Goal: Entertainment & Leisure: Browse casually

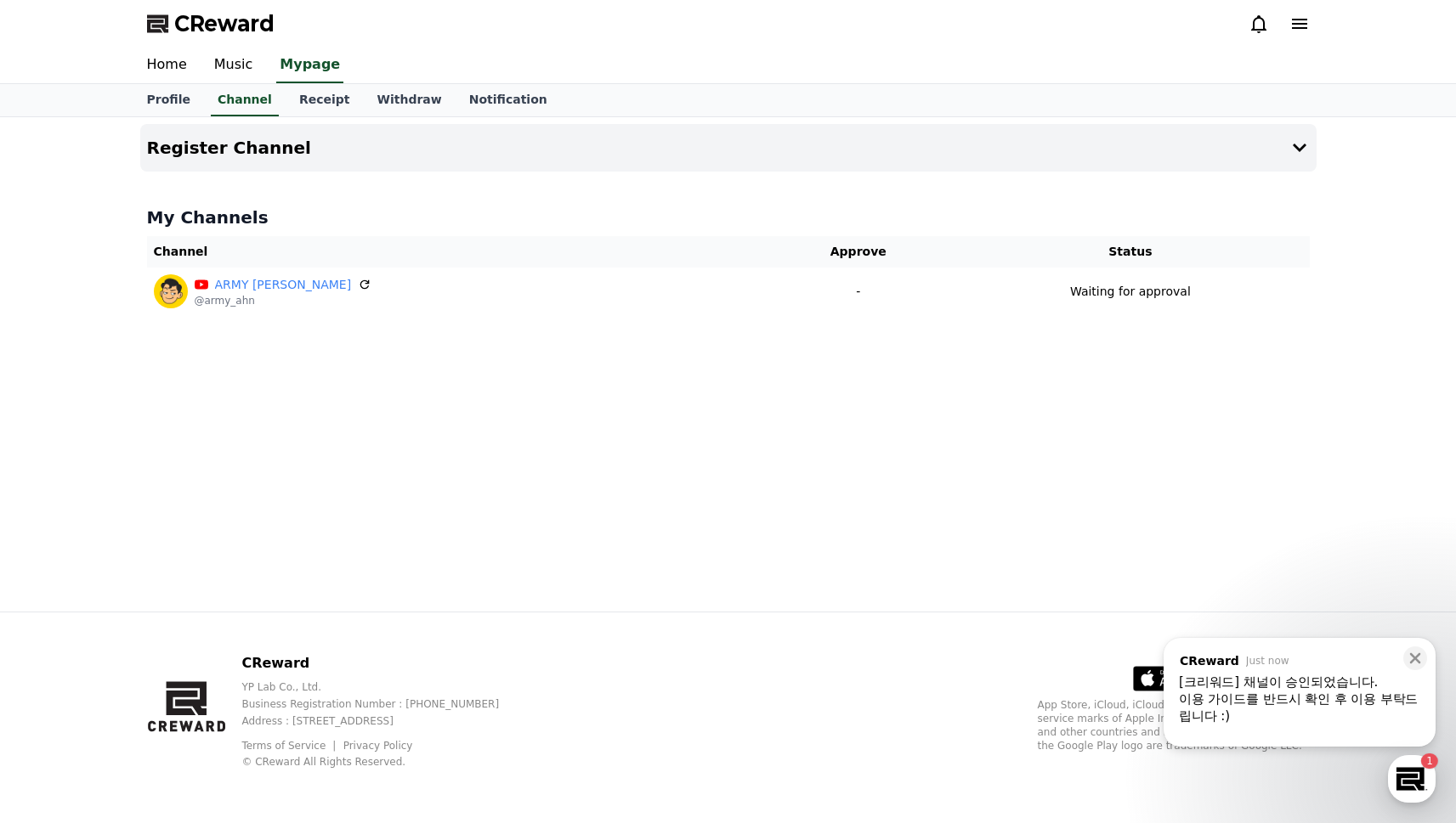
click at [593, 363] on div "Register Channel My Channels Channel Approve Status ARMY [PERSON_NAME] @army_ah…" at bounding box center [728, 364] width 1190 height 494
click at [196, 100] on link "Profile" at bounding box center [168, 100] width 70 height 33
select select "**********"
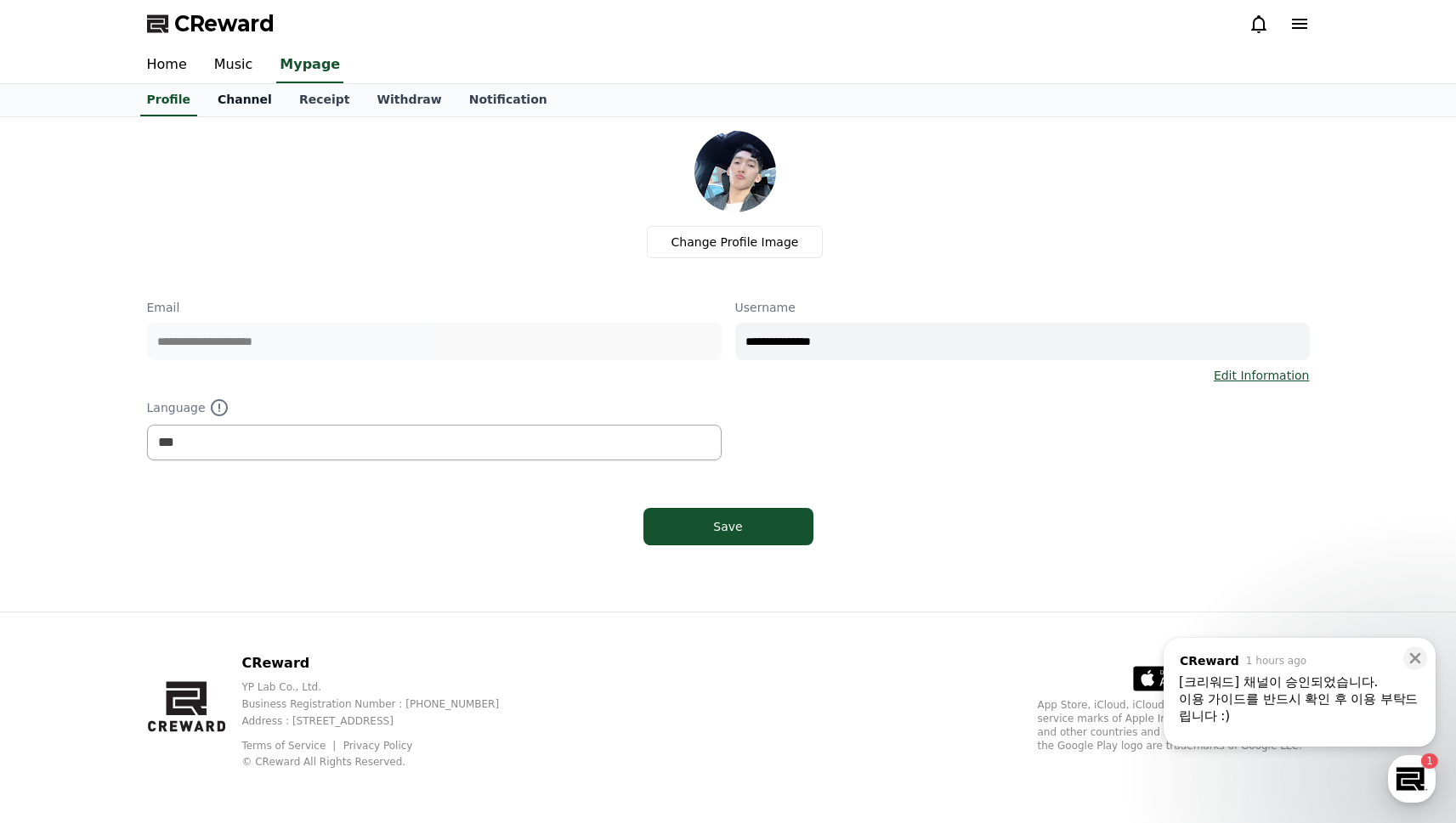
click at [215, 101] on link "Channel" at bounding box center [245, 100] width 82 height 33
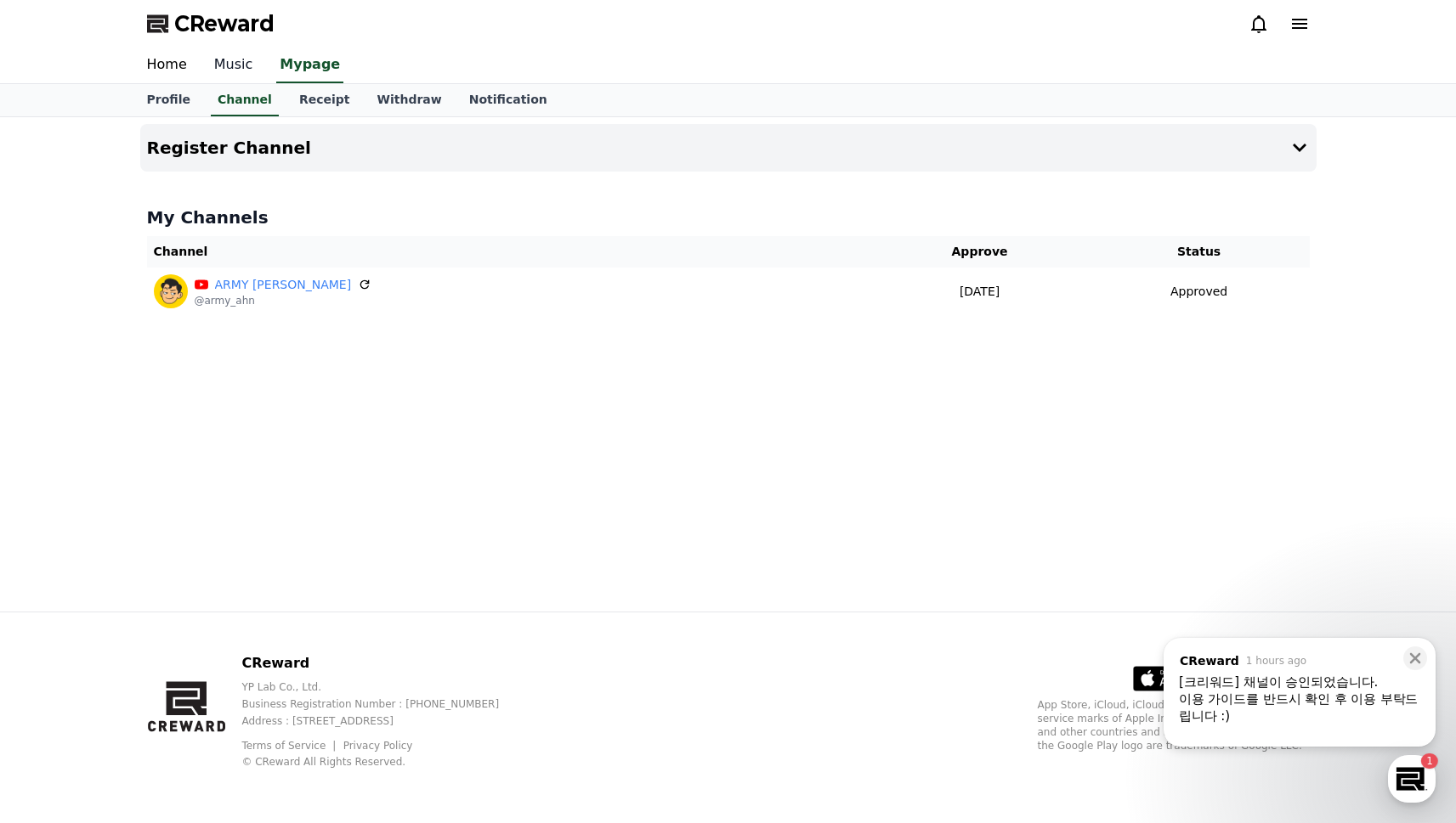
click at [246, 75] on link "Music" at bounding box center [233, 65] width 66 height 36
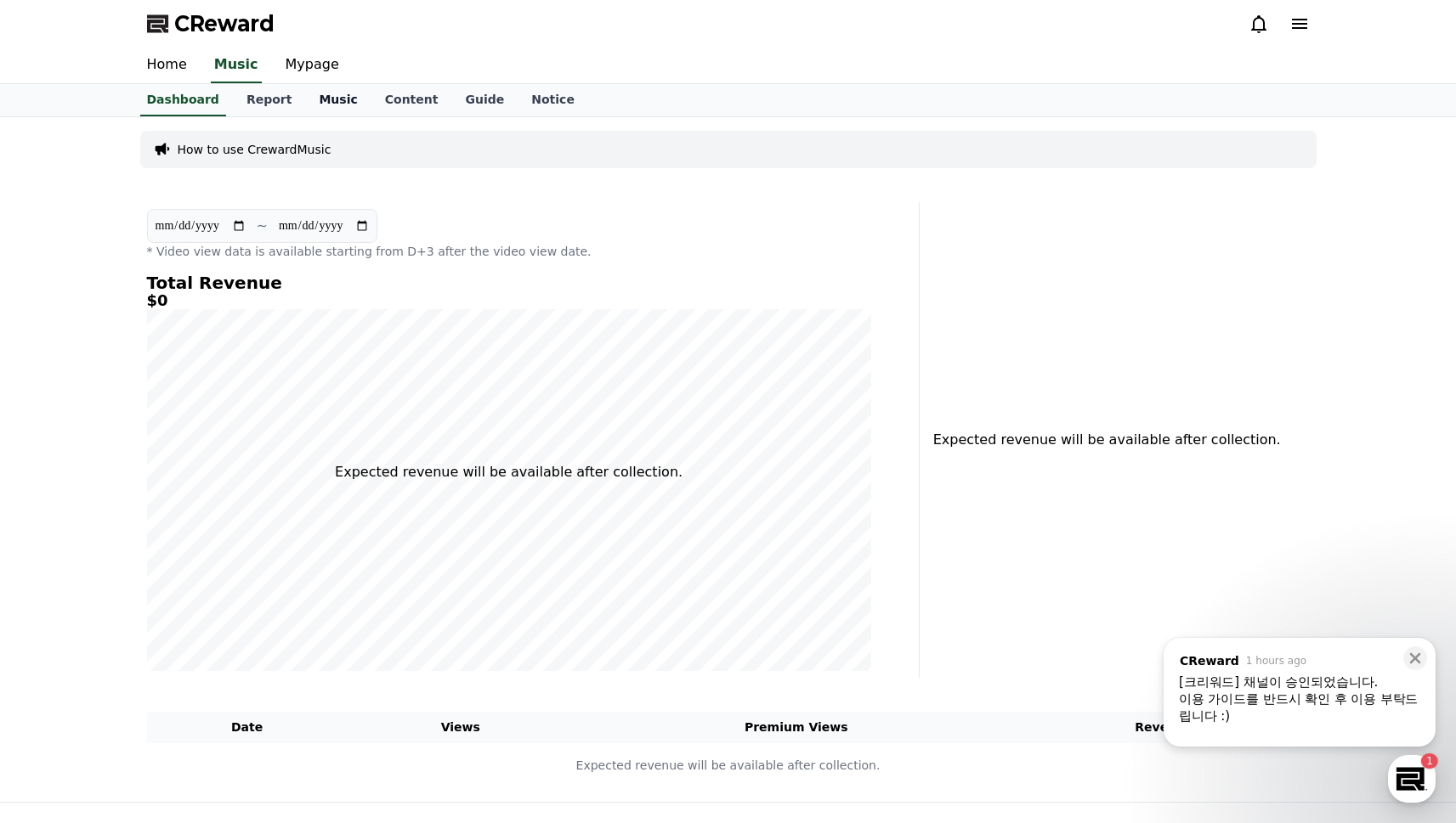
click at [309, 108] on link "Music" at bounding box center [338, 100] width 65 height 33
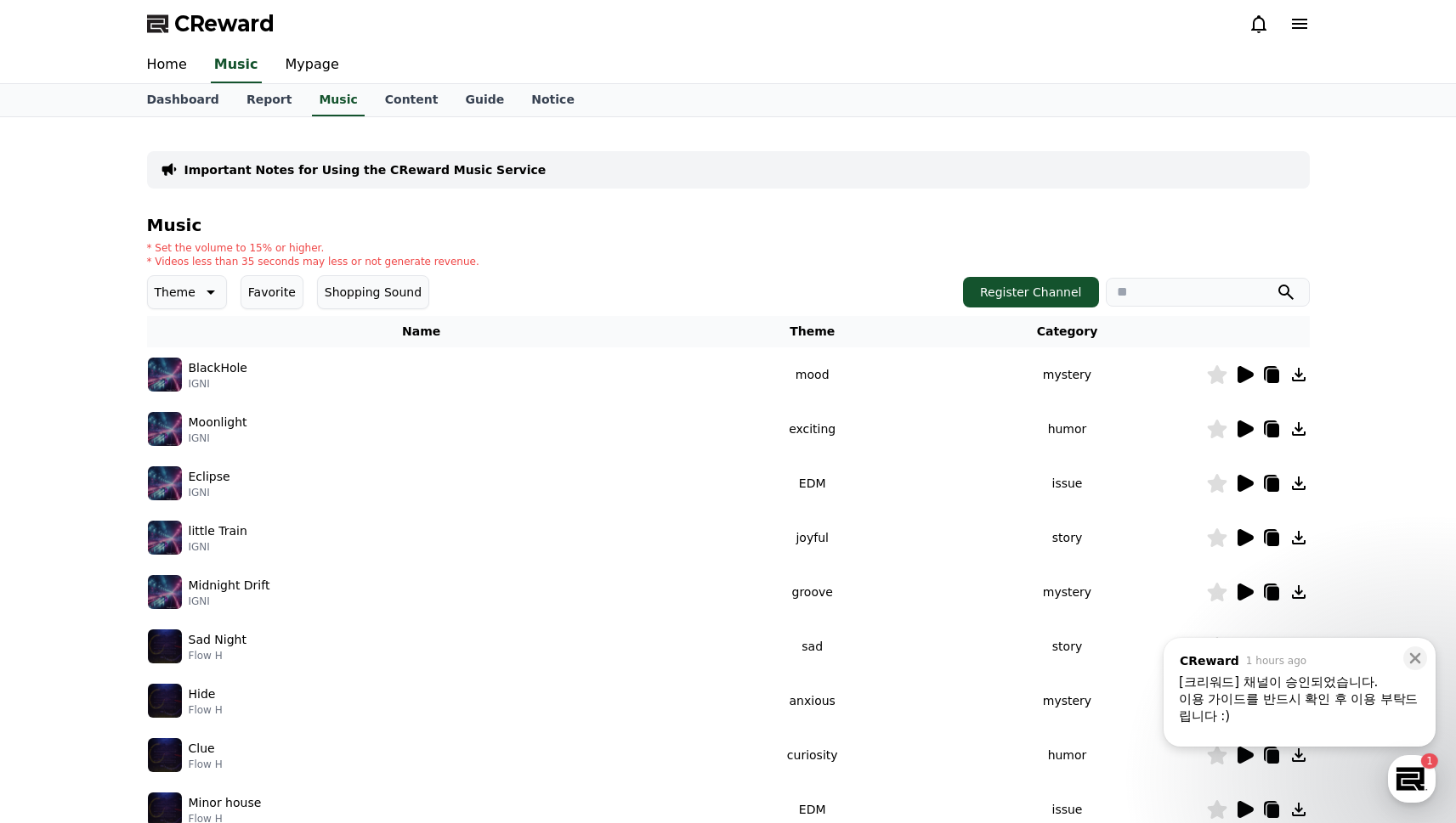
click at [207, 286] on icon at bounding box center [209, 292] width 21 height 21
click at [179, 387] on button "Joyful" at bounding box center [173, 388] width 46 height 37
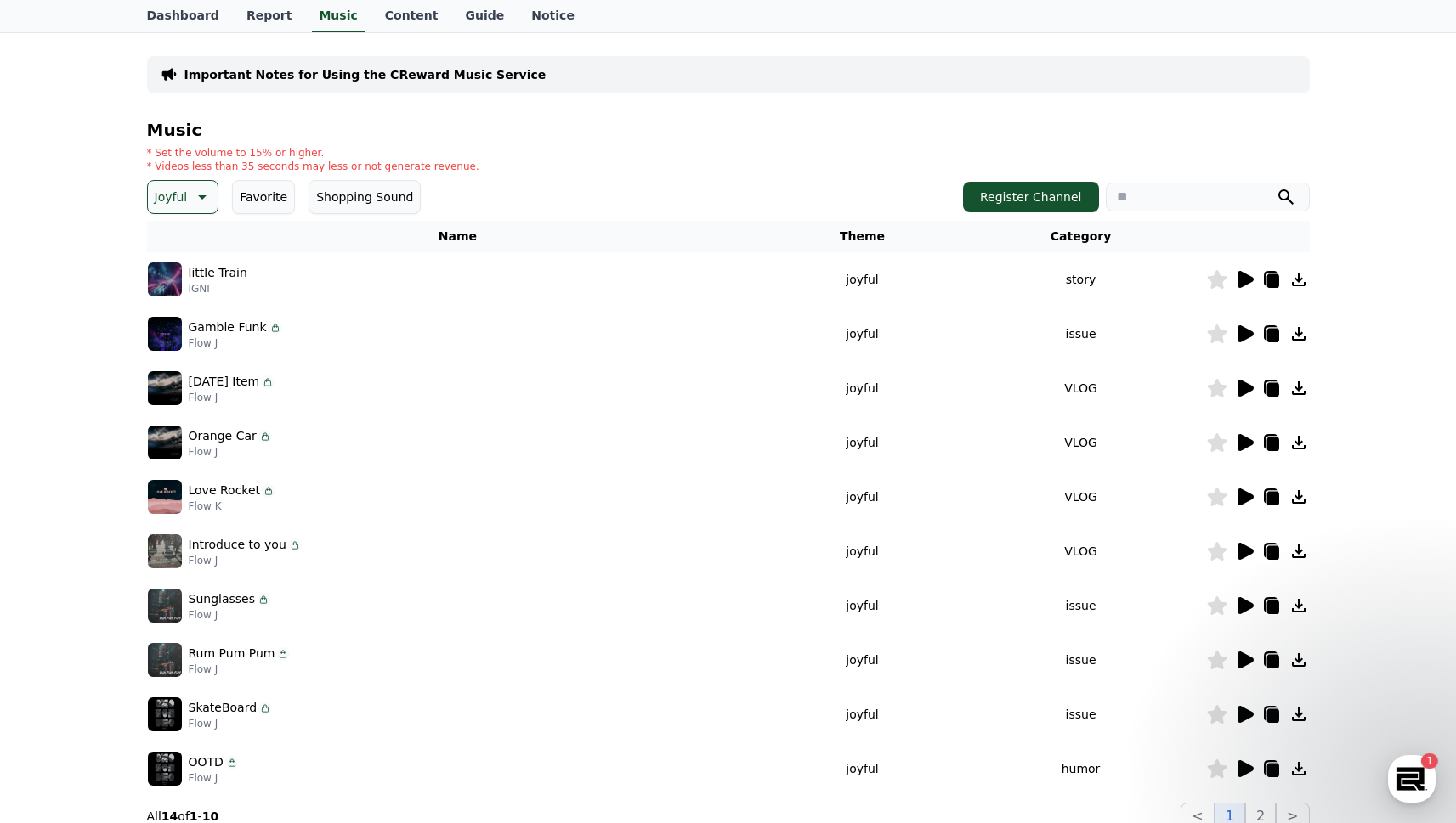
scroll to position [108, 0]
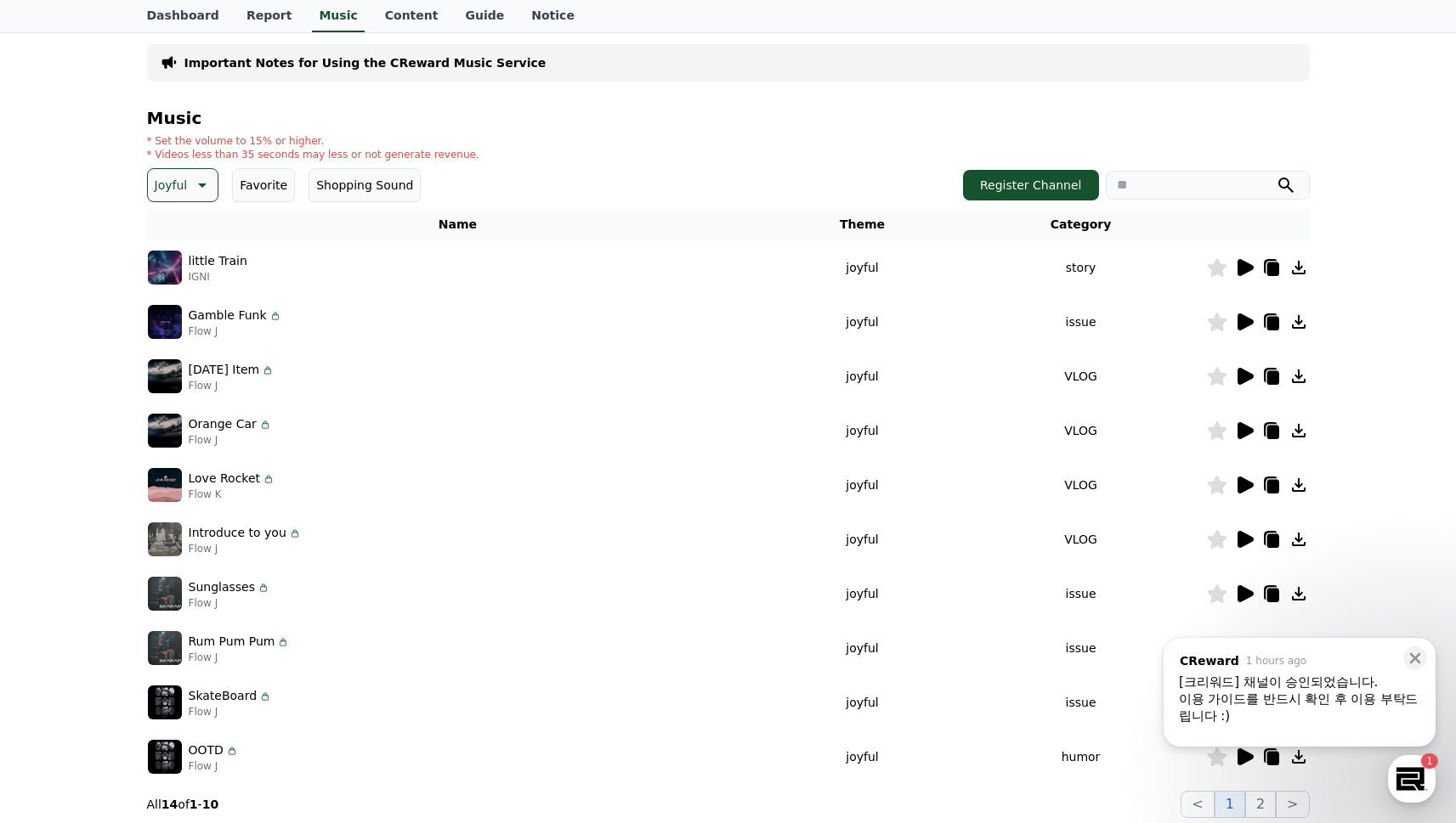
click at [1293, 485] on icon at bounding box center [1298, 485] width 21 height 21
click at [1274, 483] on icon at bounding box center [1272, 487] width 12 height 14
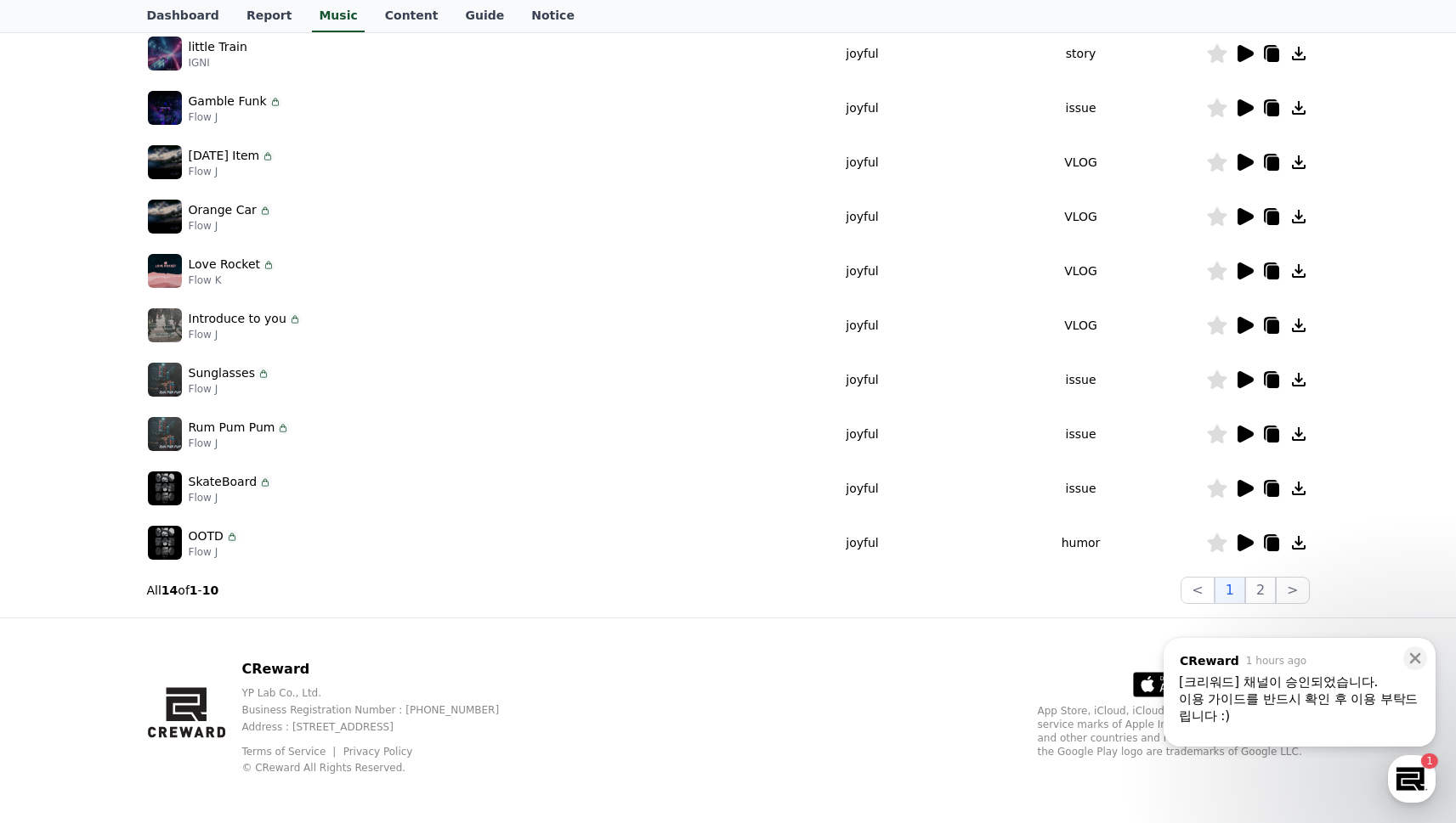
scroll to position [328, 0]
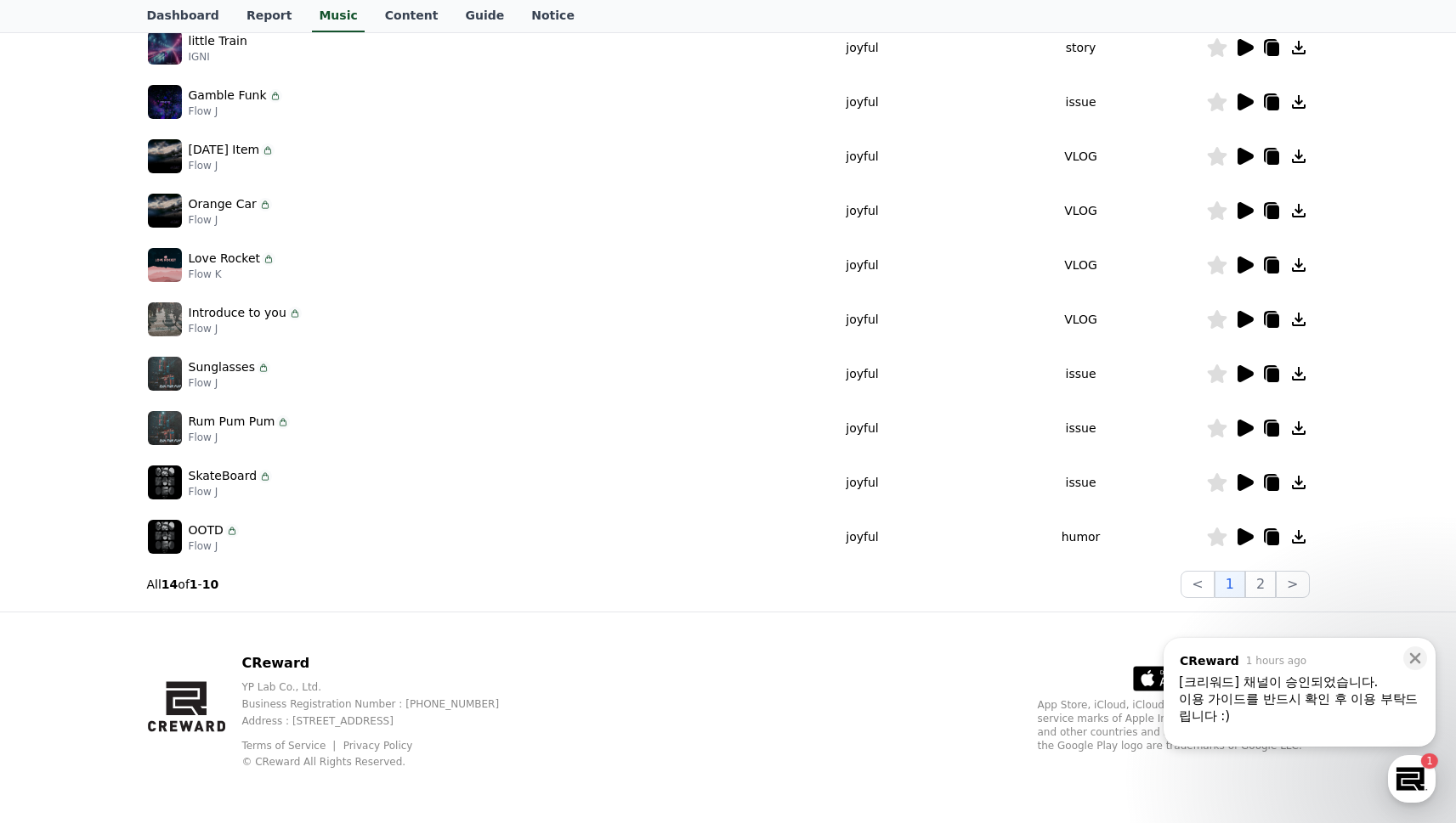
click at [1244, 320] on icon at bounding box center [1246, 319] width 16 height 17
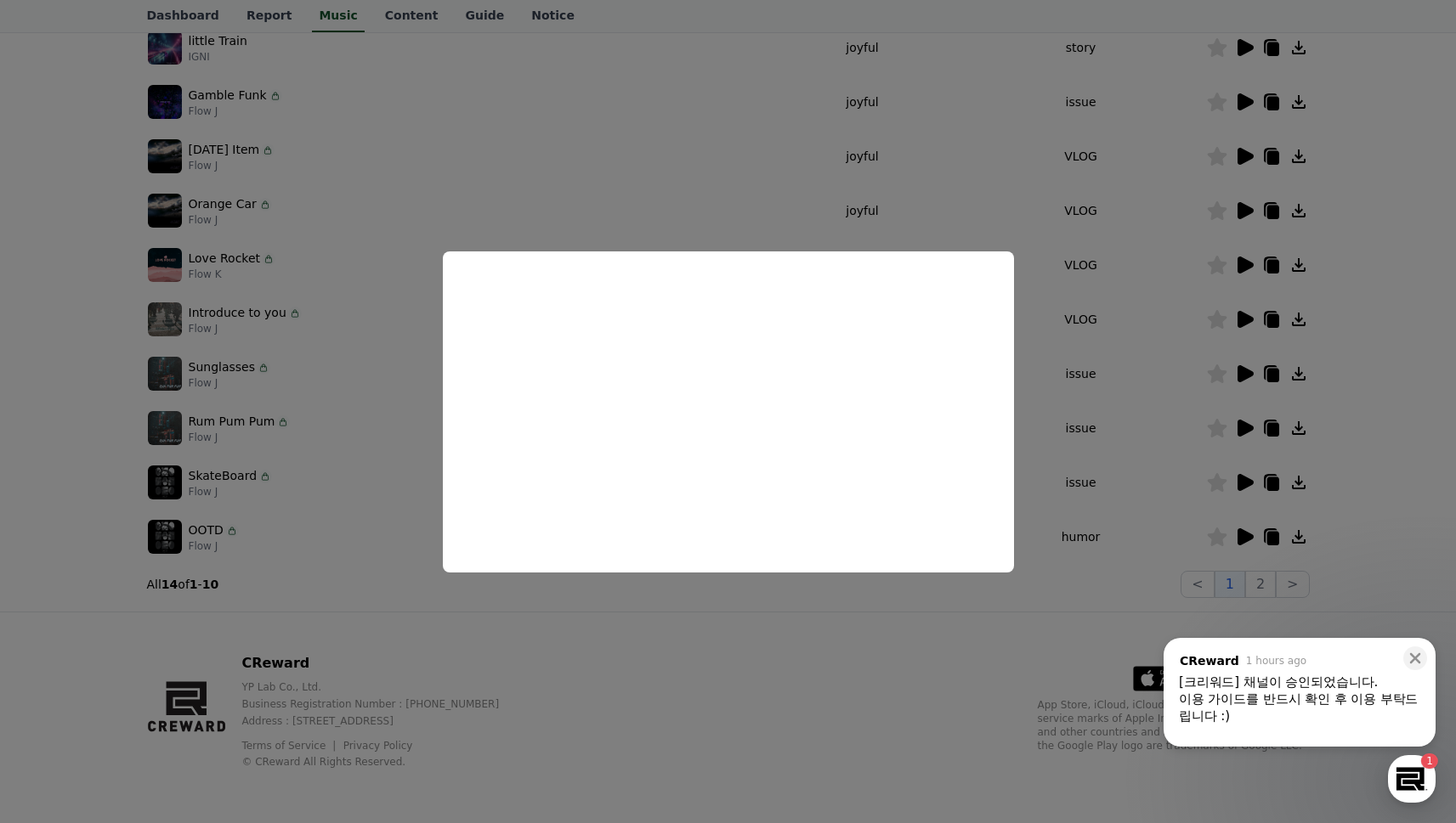
click at [1241, 370] on button "close modal" at bounding box center [728, 412] width 1456 height 823
click at [1245, 370] on icon at bounding box center [1246, 373] width 16 height 17
click at [1242, 427] on button "close modal" at bounding box center [728, 412] width 1456 height 823
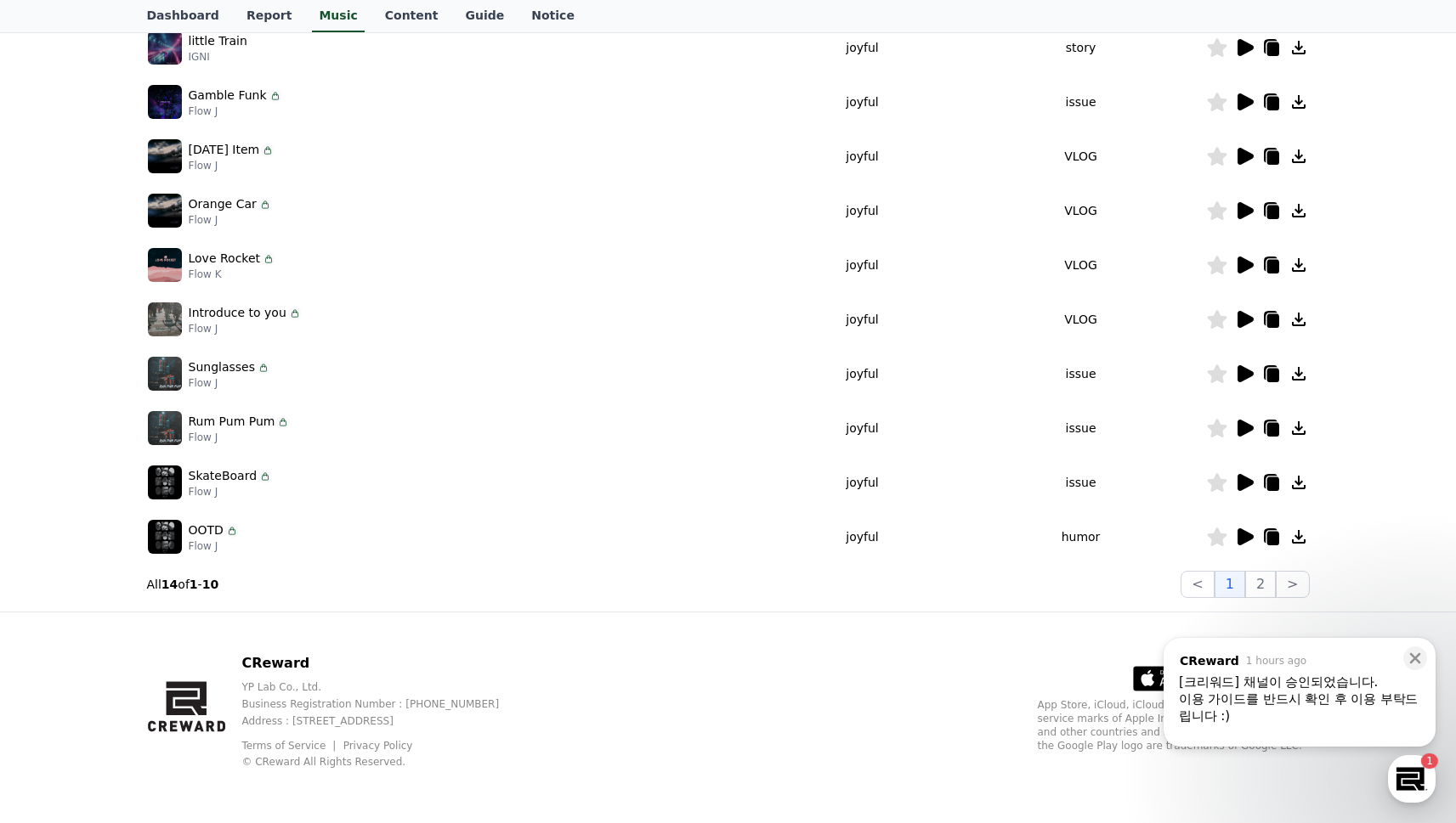
click at [1241, 431] on icon at bounding box center [1246, 427] width 16 height 17
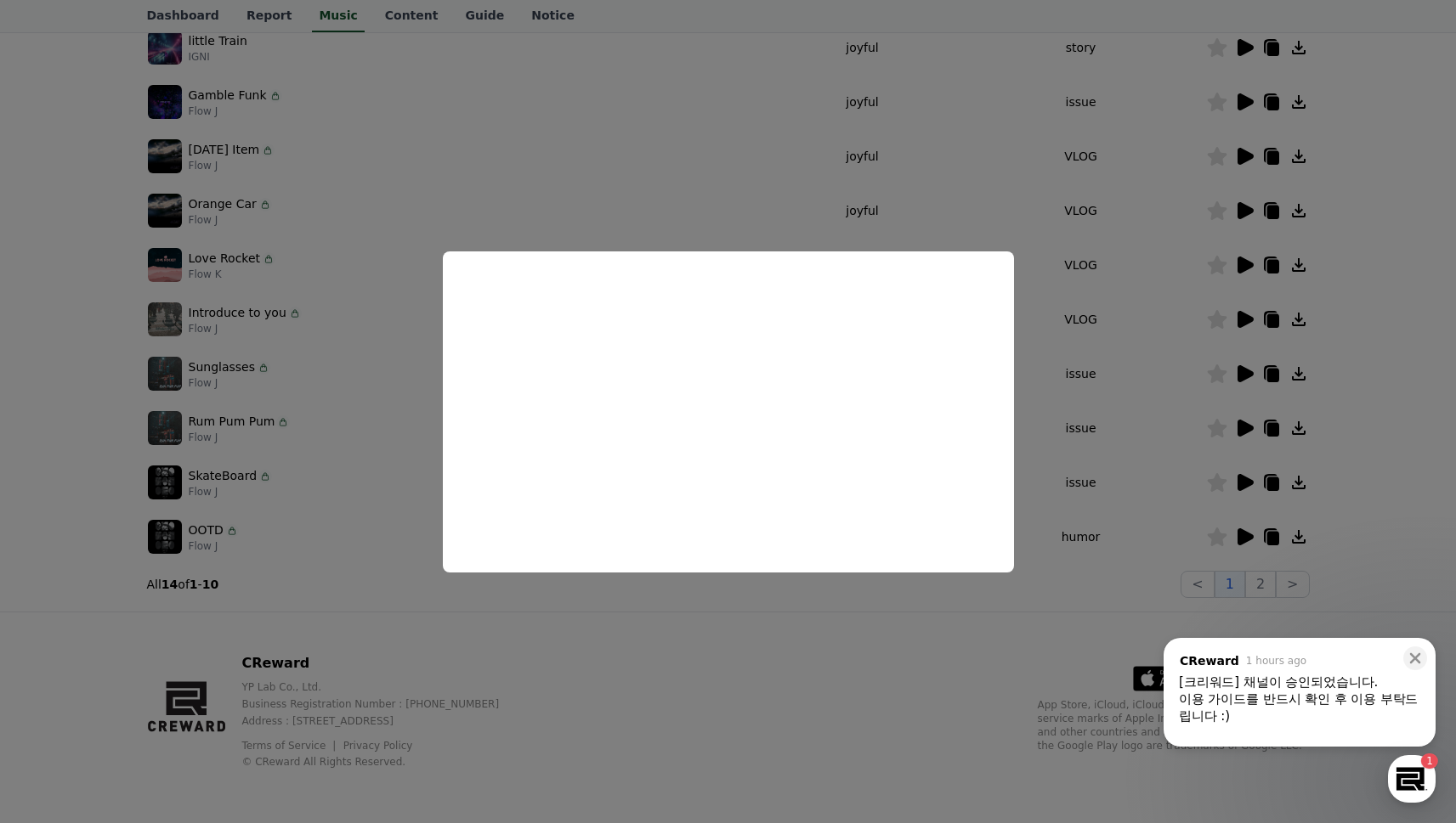
click at [1243, 481] on button "close modal" at bounding box center [728, 412] width 1456 height 823
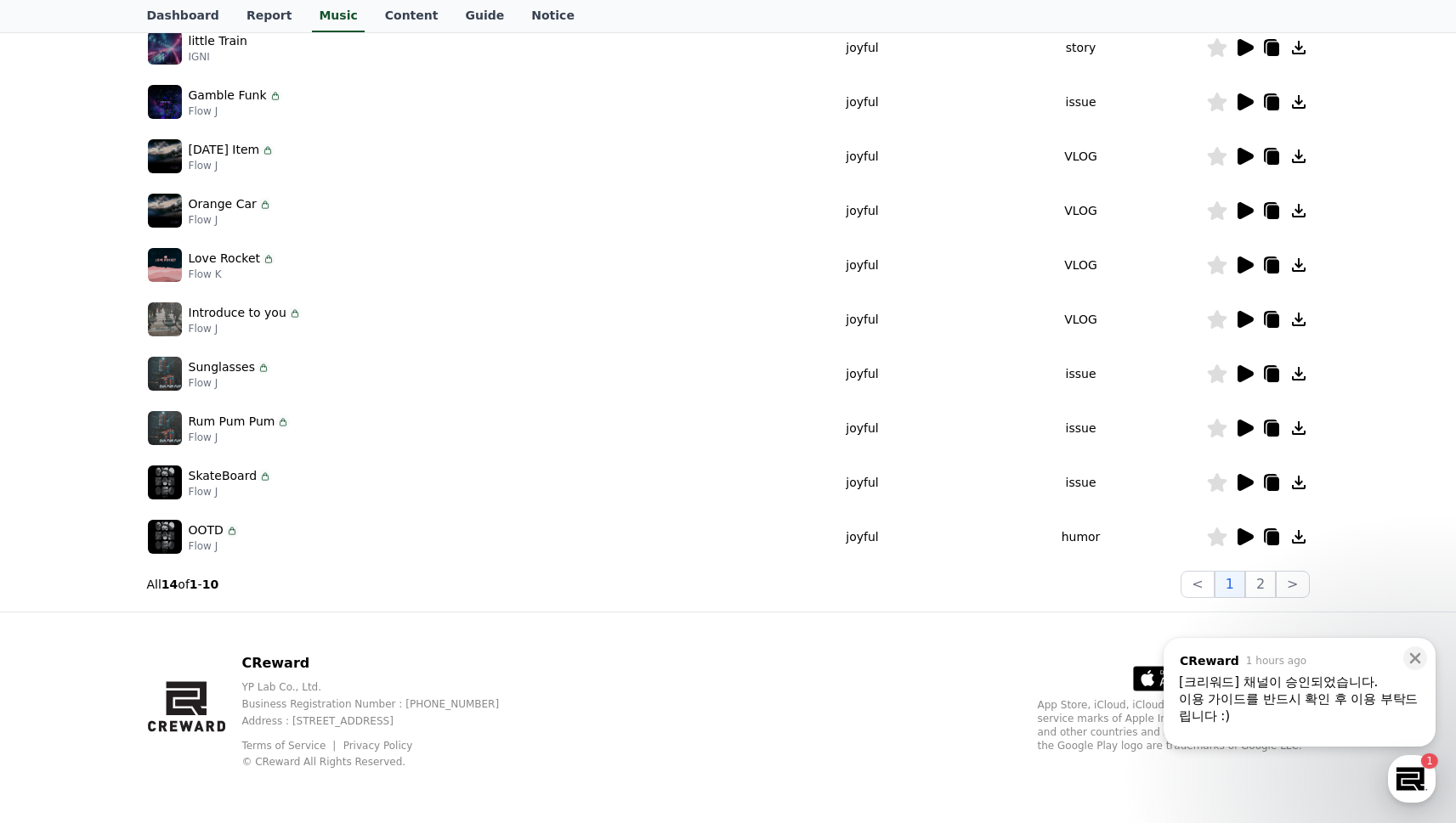
click at [1246, 481] on icon at bounding box center [1246, 483] width 16 height 17
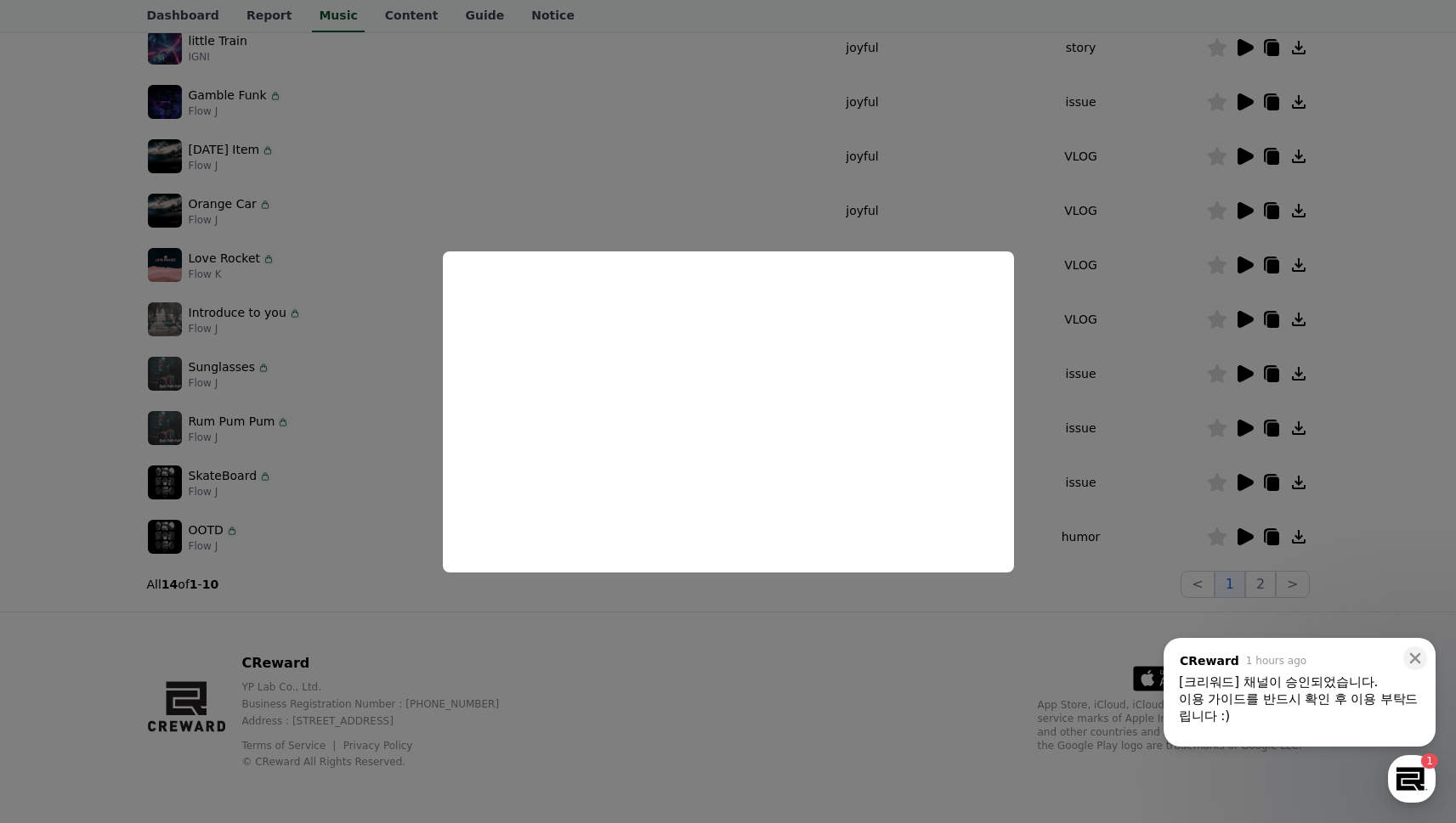
click at [1217, 533] on button "close modal" at bounding box center [728, 412] width 1456 height 823
click at [1240, 536] on icon at bounding box center [1246, 537] width 16 height 17
click at [1240, 536] on button "close modal" at bounding box center [728, 412] width 1456 height 823
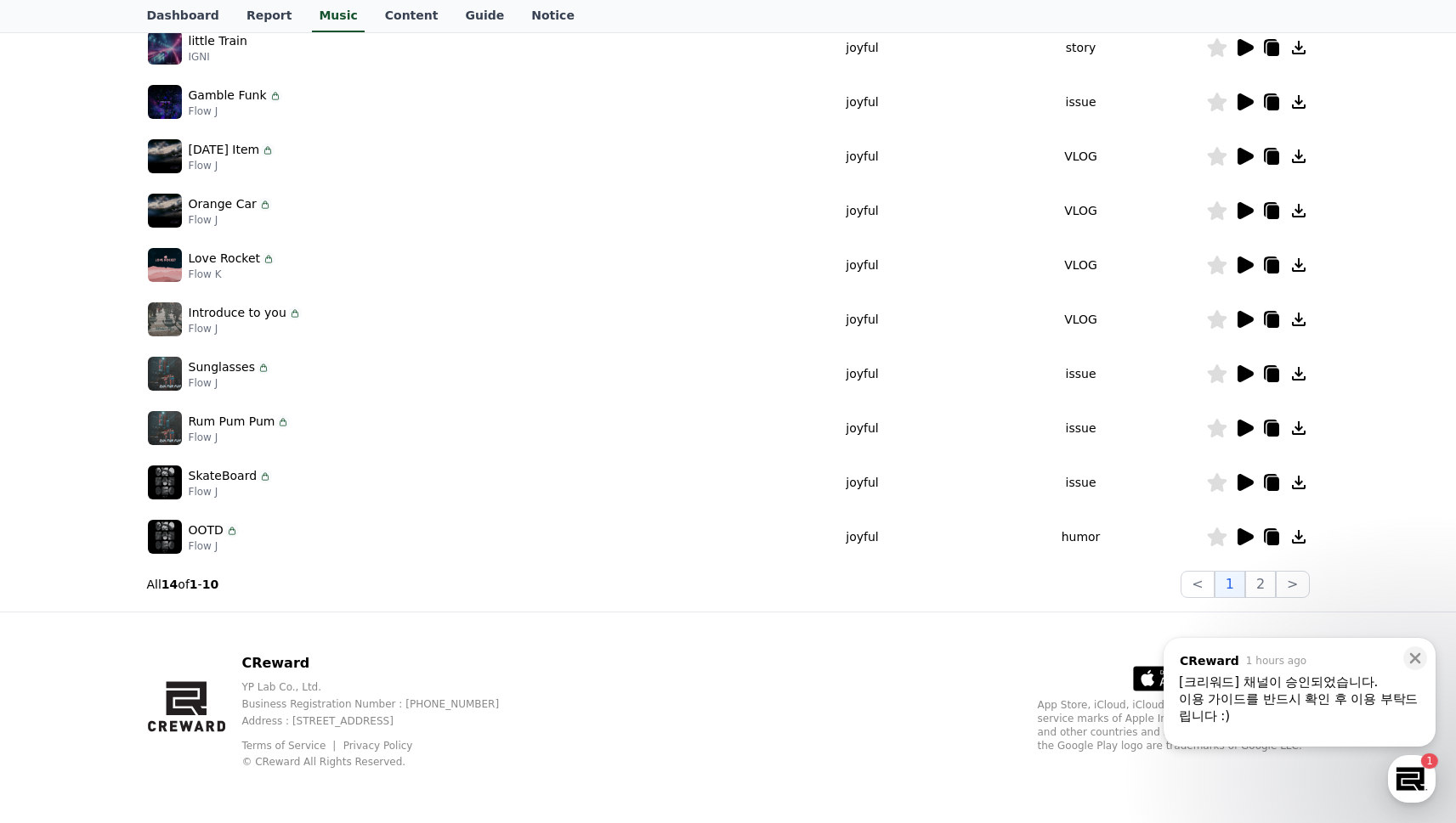
click at [1233, 533] on div at bounding box center [1258, 537] width 102 height 21
click at [1238, 536] on icon at bounding box center [1246, 537] width 16 height 17
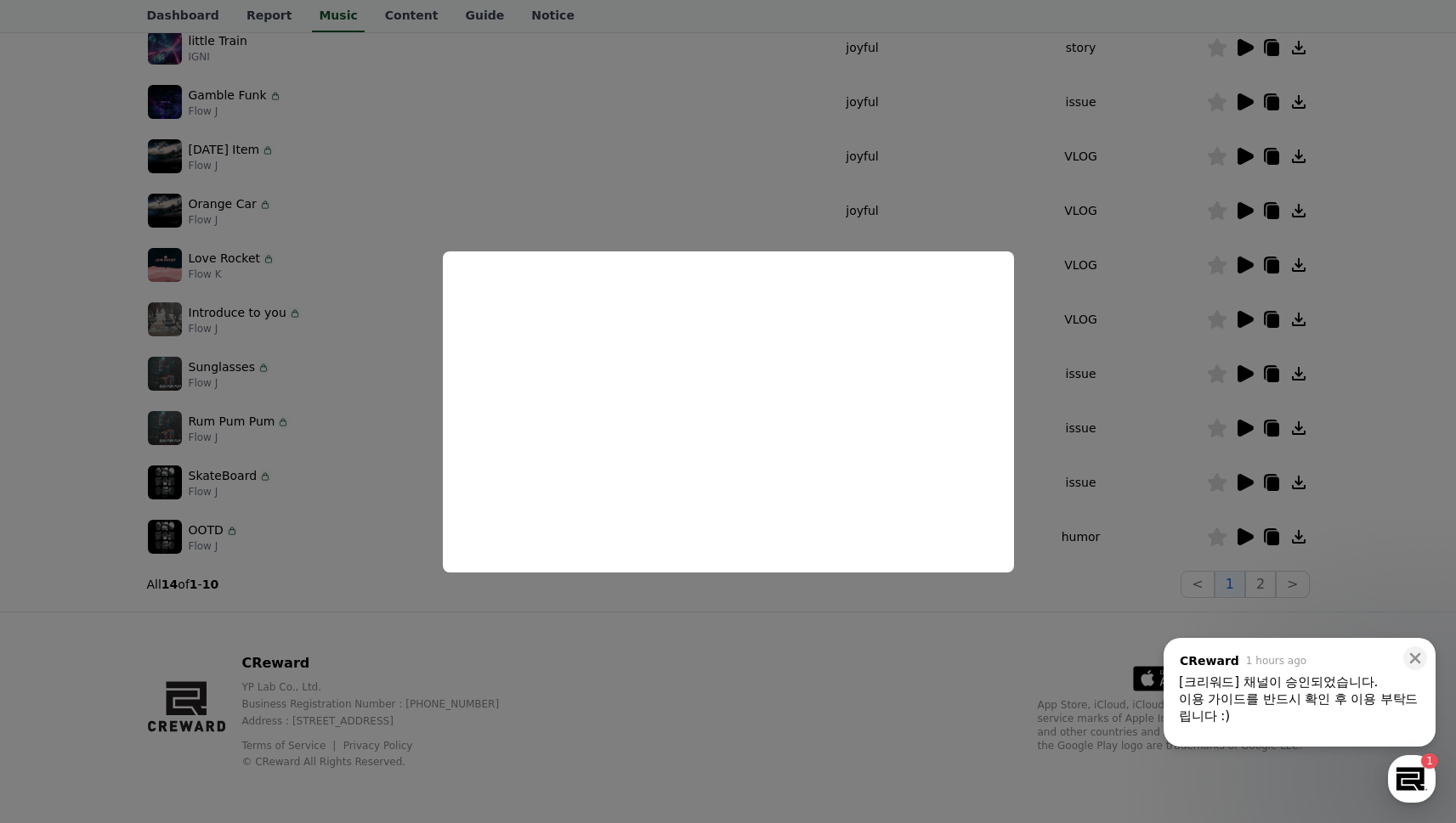
drag, startPoint x: 552, startPoint y: 134, endPoint x: 554, endPoint y: 143, distance: 9.2
click at [555, 143] on button "close modal" at bounding box center [728, 412] width 1456 height 823
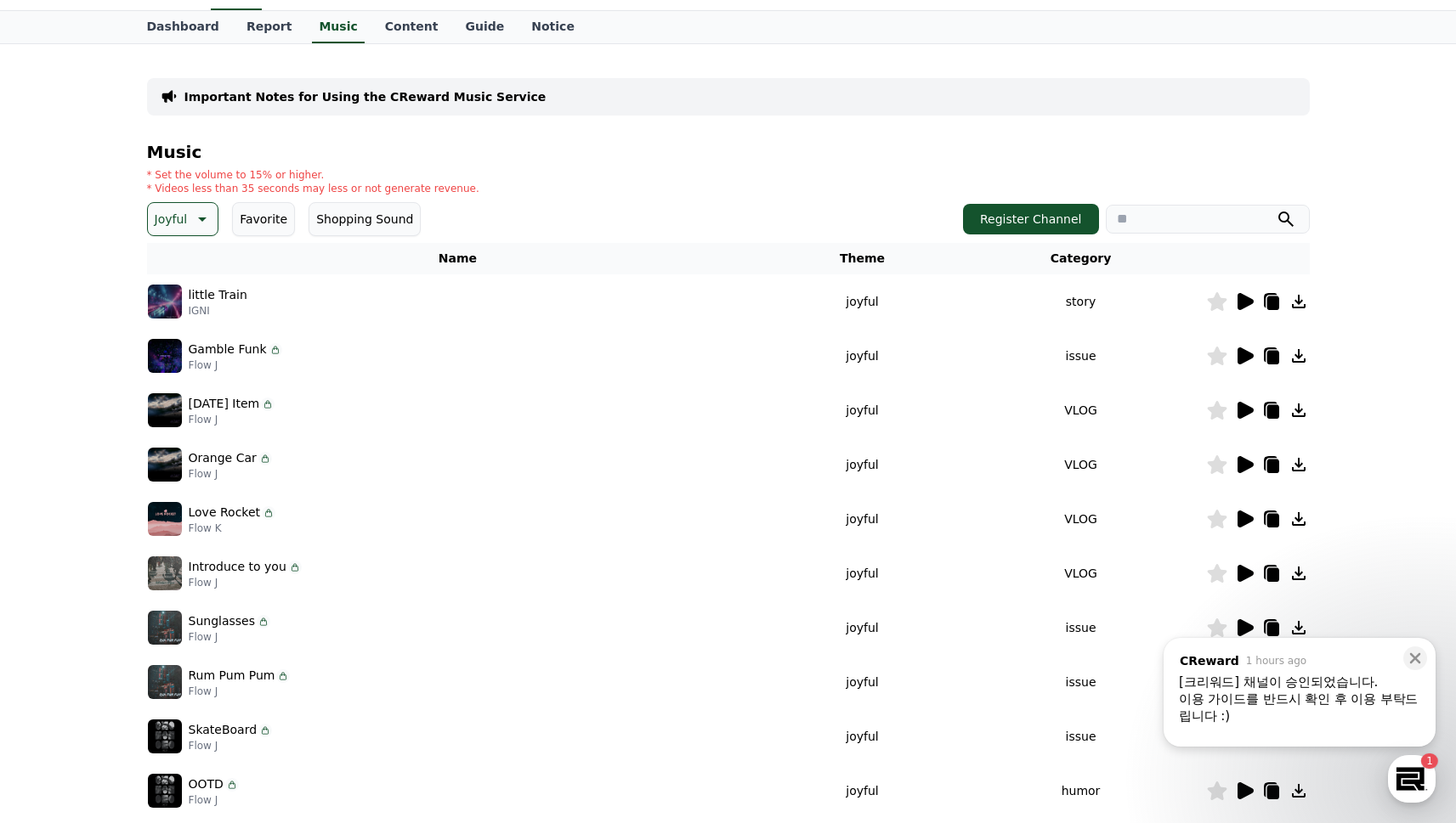
scroll to position [0, 0]
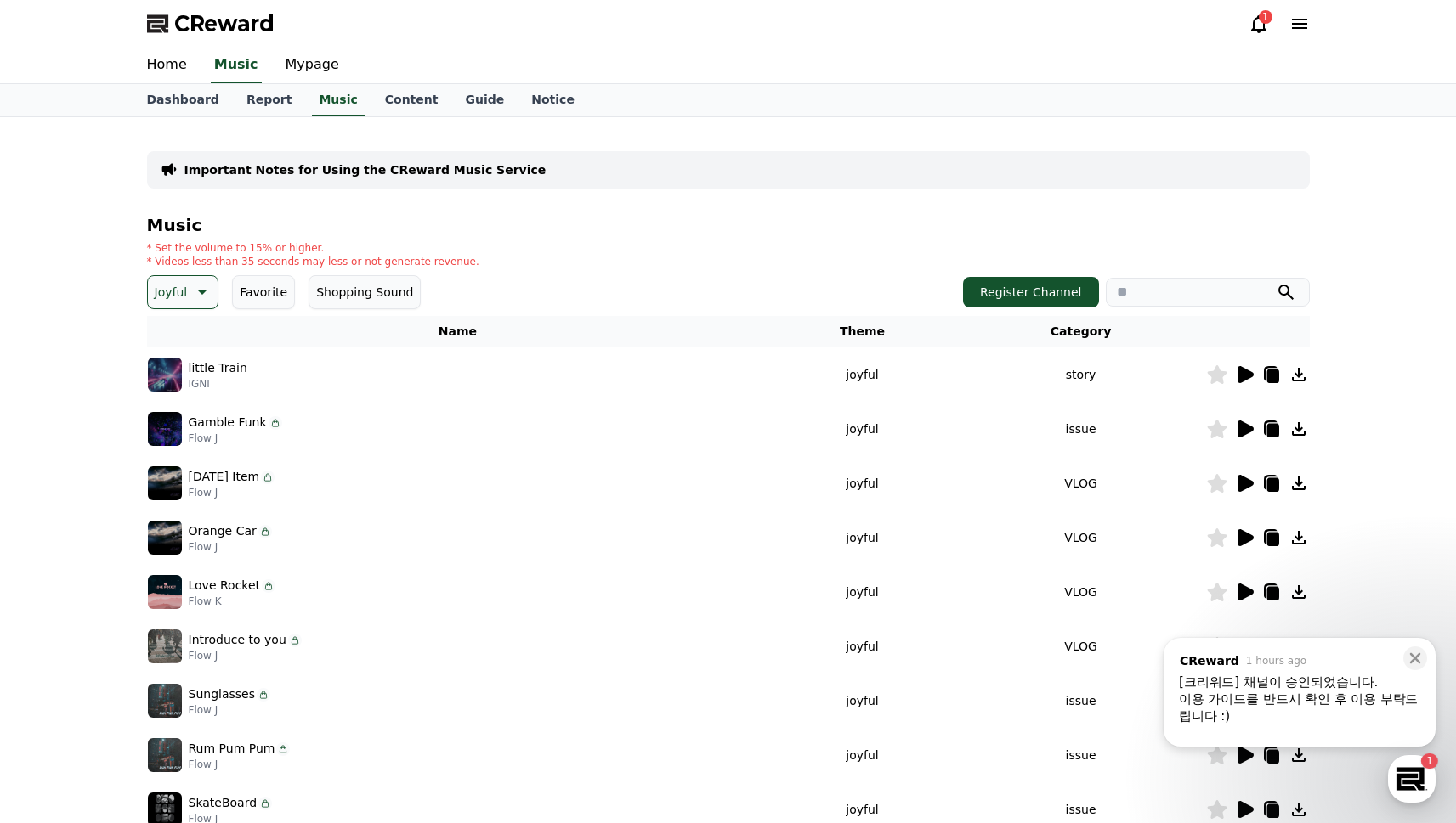
click at [201, 281] on button "Joyful" at bounding box center [183, 292] width 72 height 34
click at [178, 417] on button "Cute" at bounding box center [171, 416] width 41 height 37
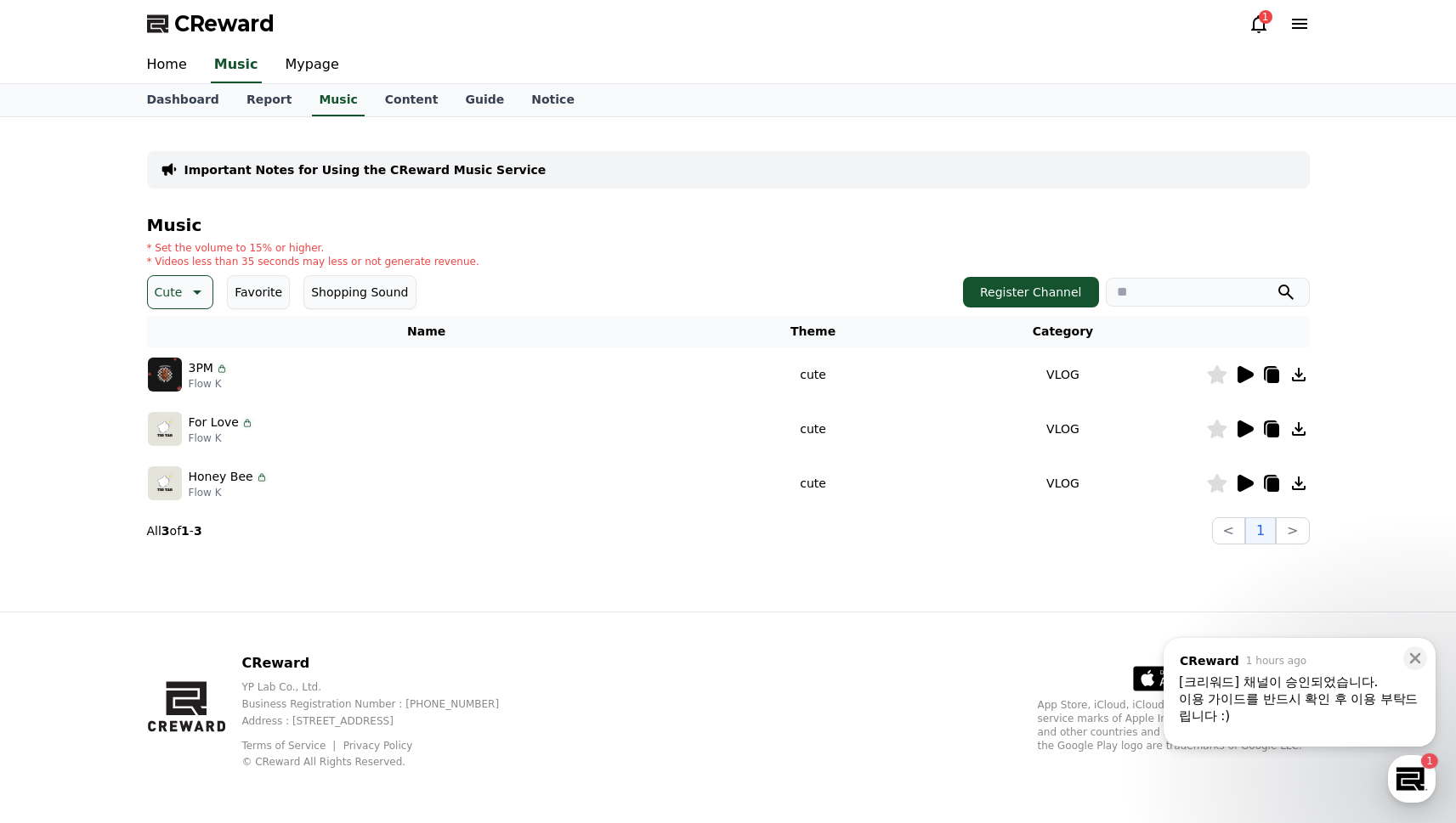
click at [1245, 373] on icon at bounding box center [1246, 374] width 16 height 17
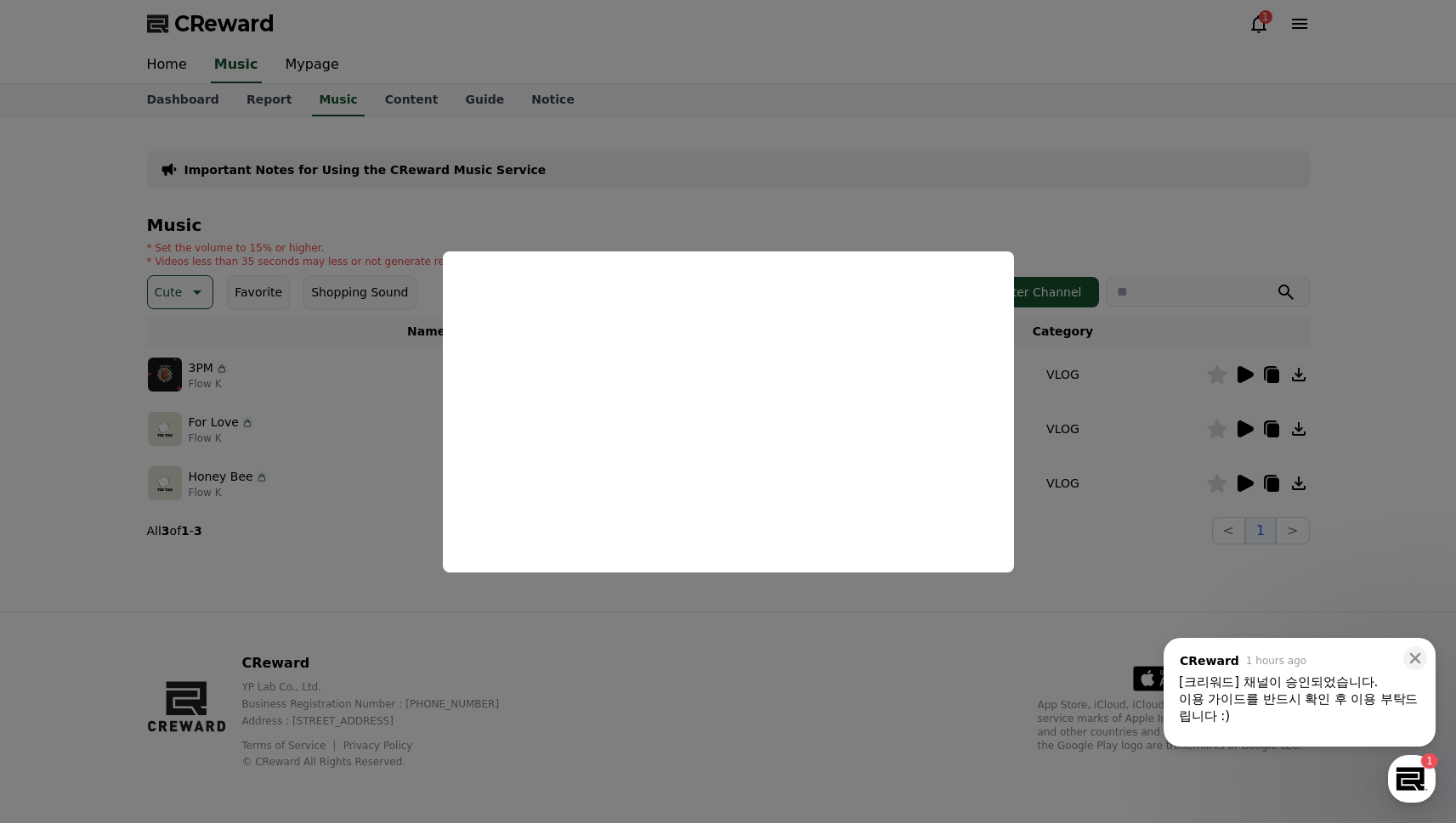
click at [1246, 425] on button "close modal" at bounding box center [728, 412] width 1456 height 823
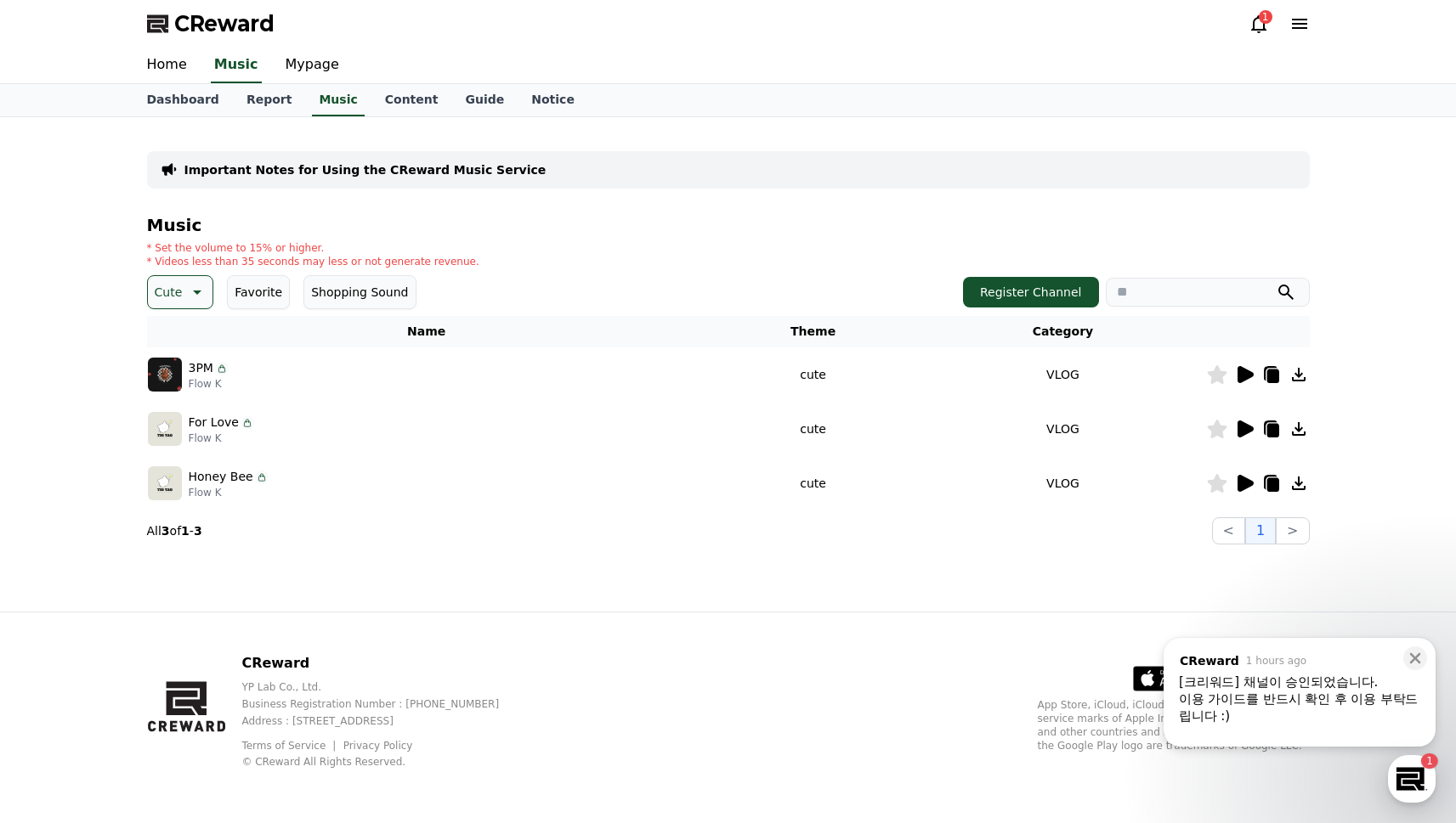
click at [1245, 430] on icon at bounding box center [1246, 428] width 16 height 17
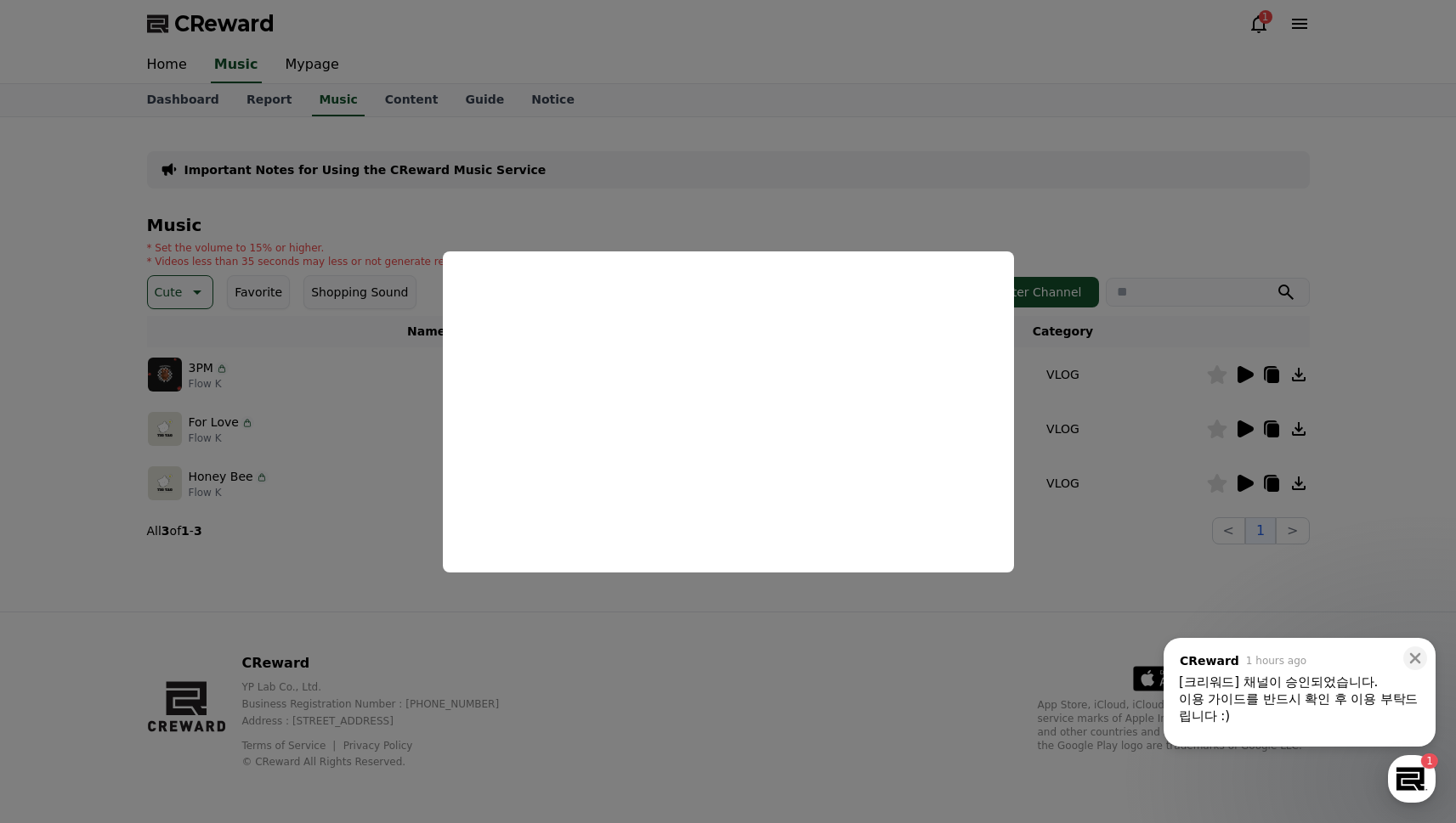
click at [1240, 481] on button "close modal" at bounding box center [728, 412] width 1456 height 823
click at [1246, 486] on icon at bounding box center [1246, 483] width 16 height 17
click at [1200, 495] on button "close modal" at bounding box center [728, 412] width 1456 height 823
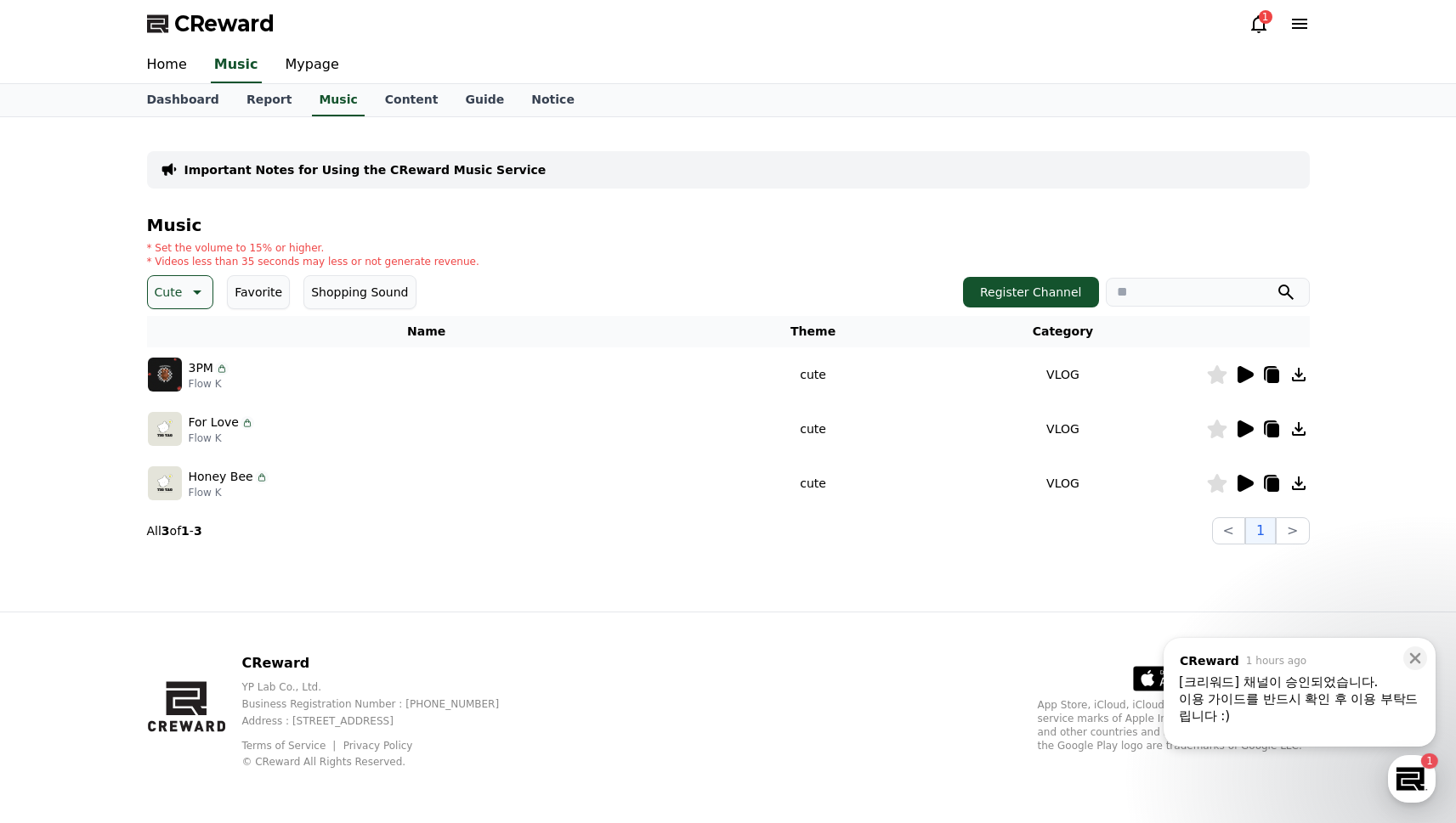
click at [1270, 486] on icon at bounding box center [1272, 486] width 12 height 14
click at [206, 298] on button "Cute" at bounding box center [181, 292] width 67 height 34
click at [192, 428] on button "Curiosity" at bounding box center [183, 425] width 66 height 37
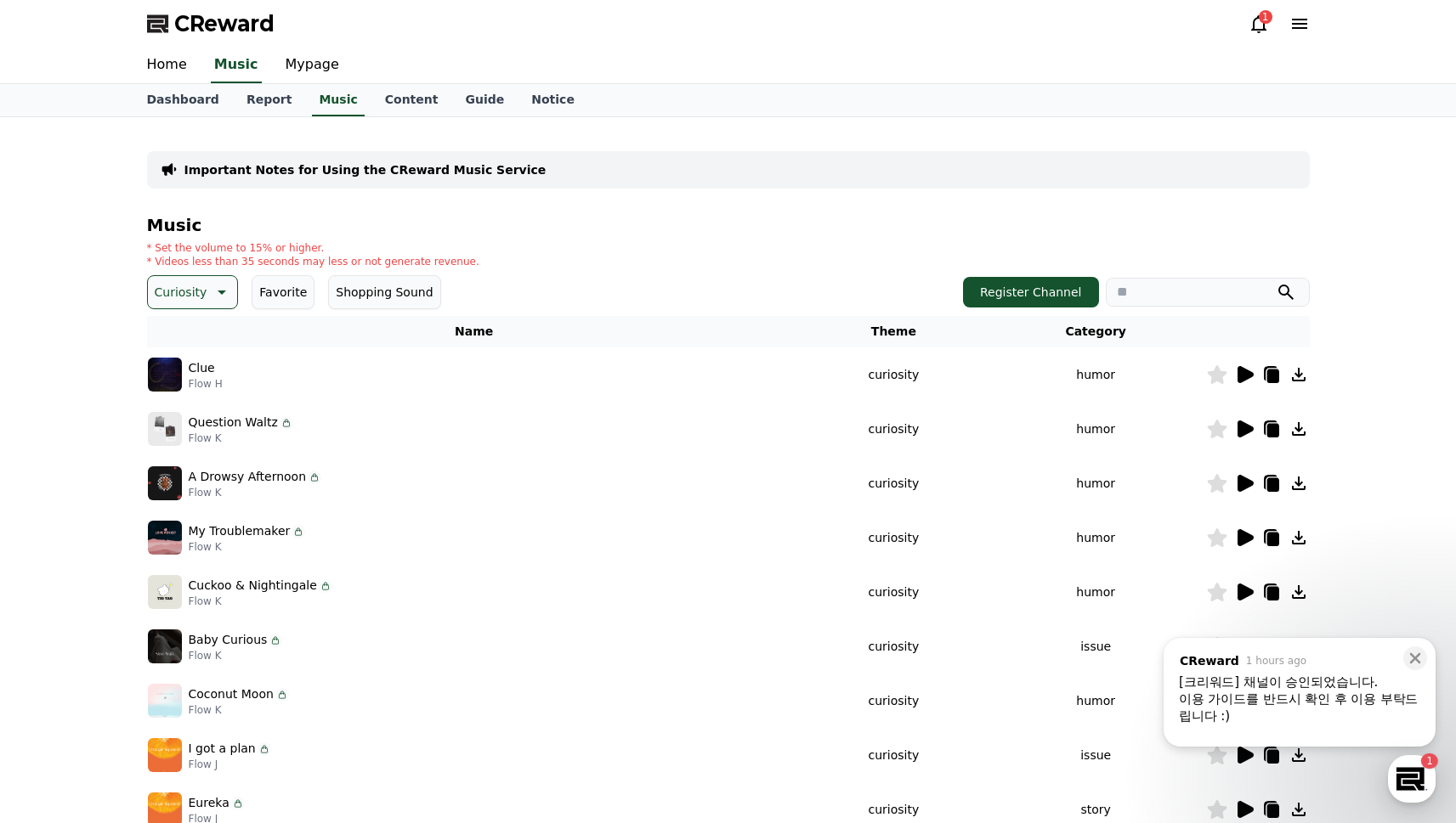
click at [1241, 377] on icon at bounding box center [1246, 374] width 16 height 17
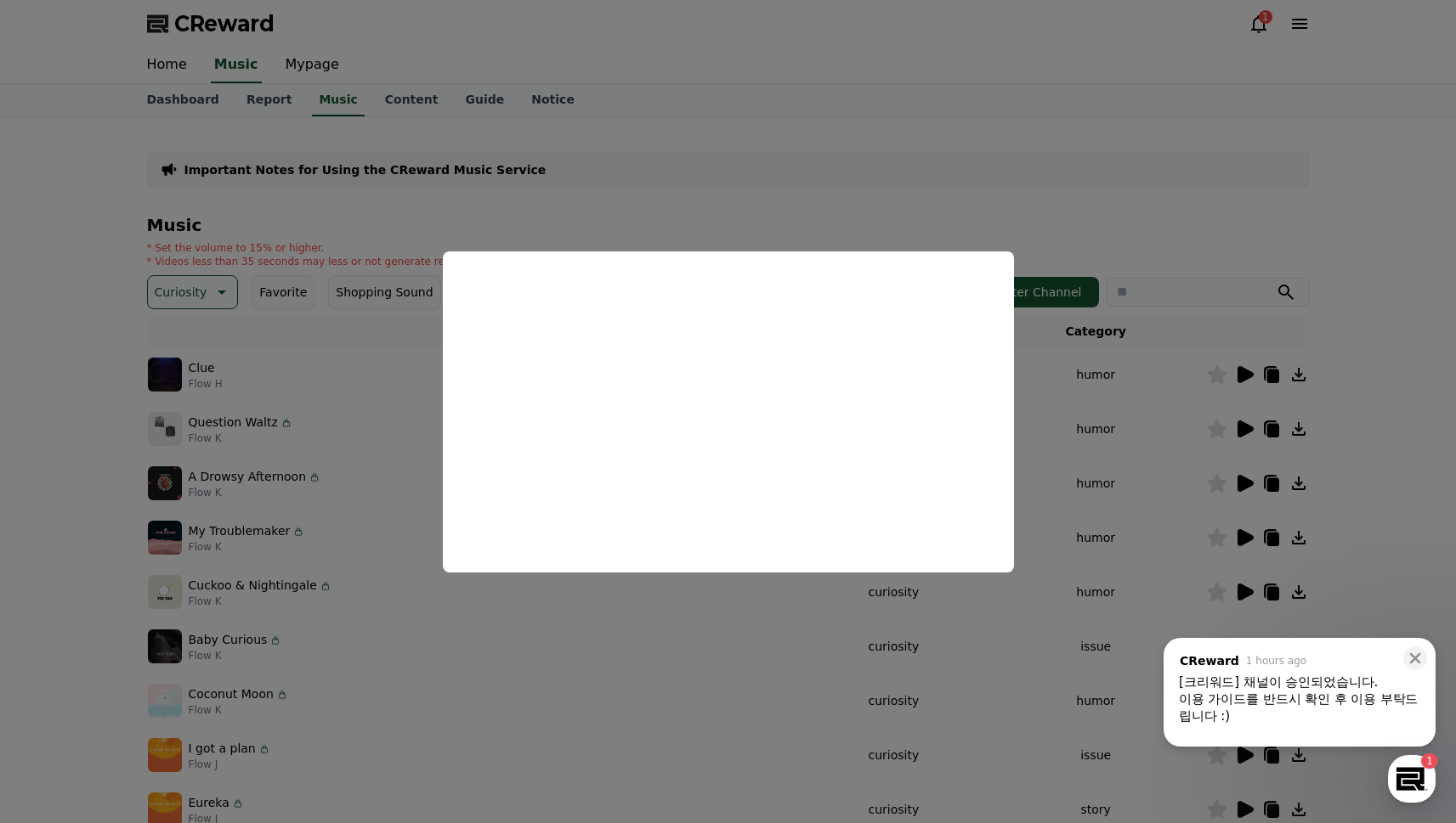
click at [1245, 427] on button "close modal" at bounding box center [728, 412] width 1456 height 823
click at [1245, 431] on icon at bounding box center [1246, 428] width 16 height 17
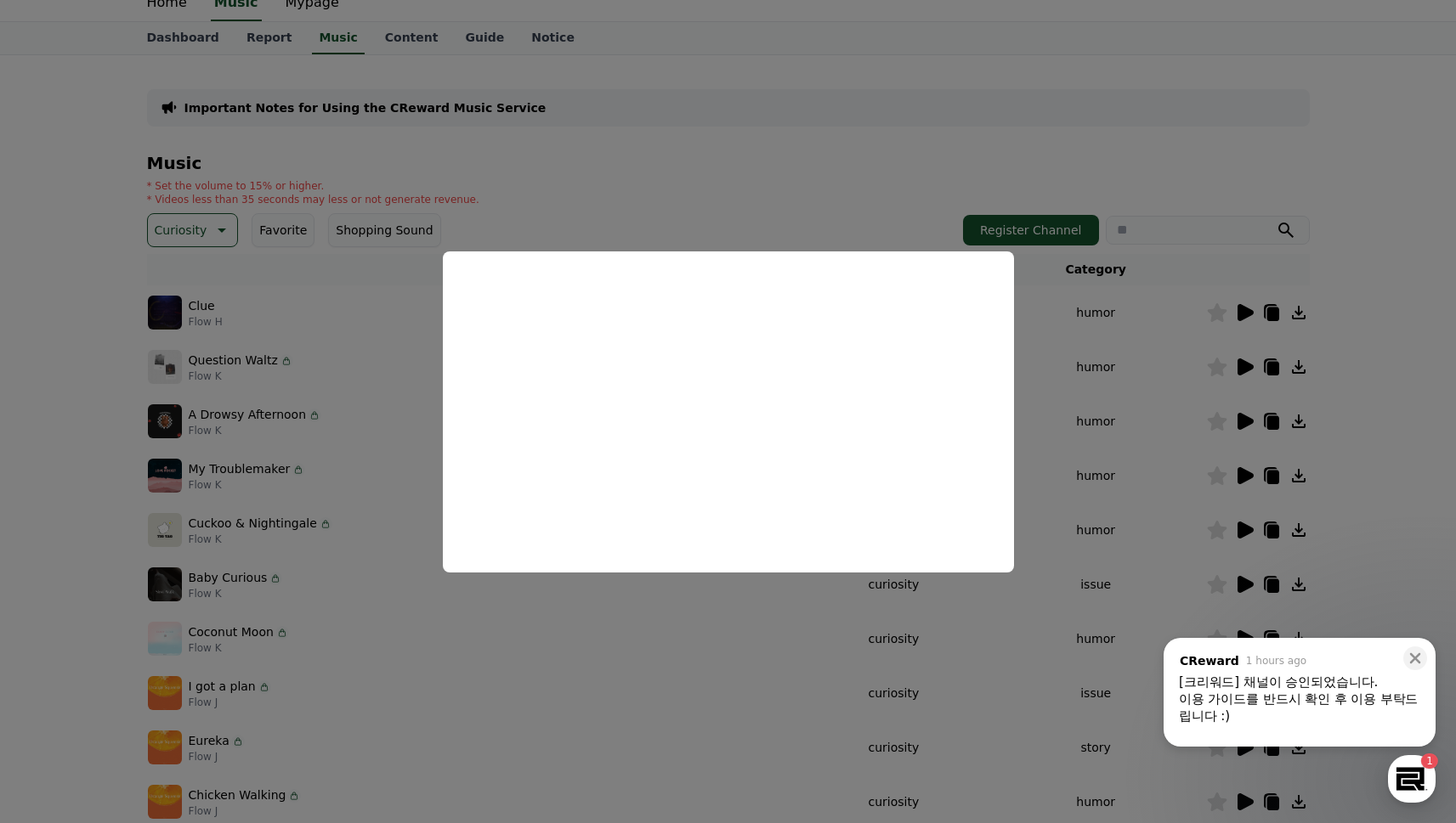
scroll to position [101, 0]
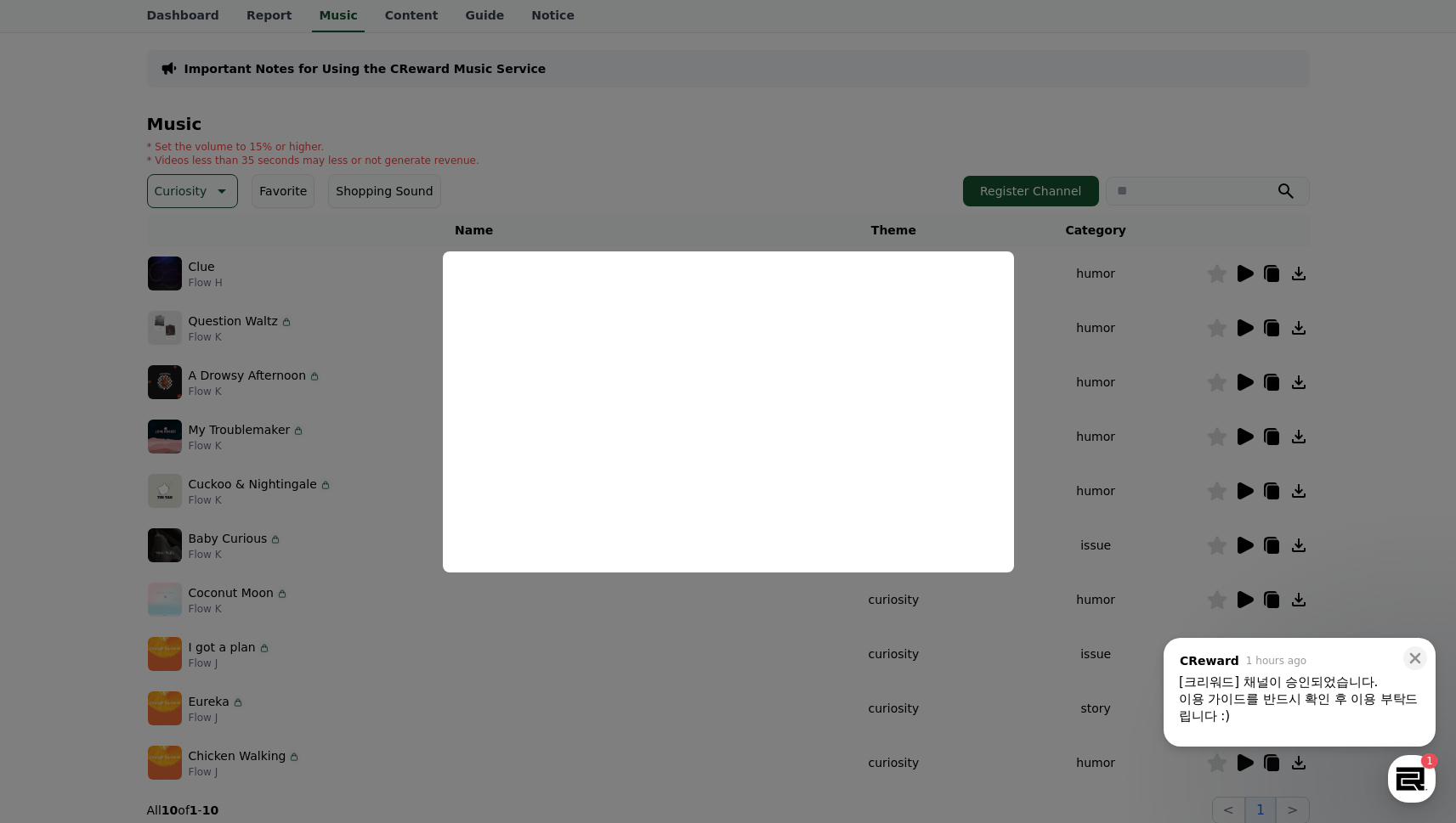
click at [1248, 383] on button "close modal" at bounding box center [728, 412] width 1456 height 823
click at [1247, 387] on icon at bounding box center [1246, 382] width 16 height 17
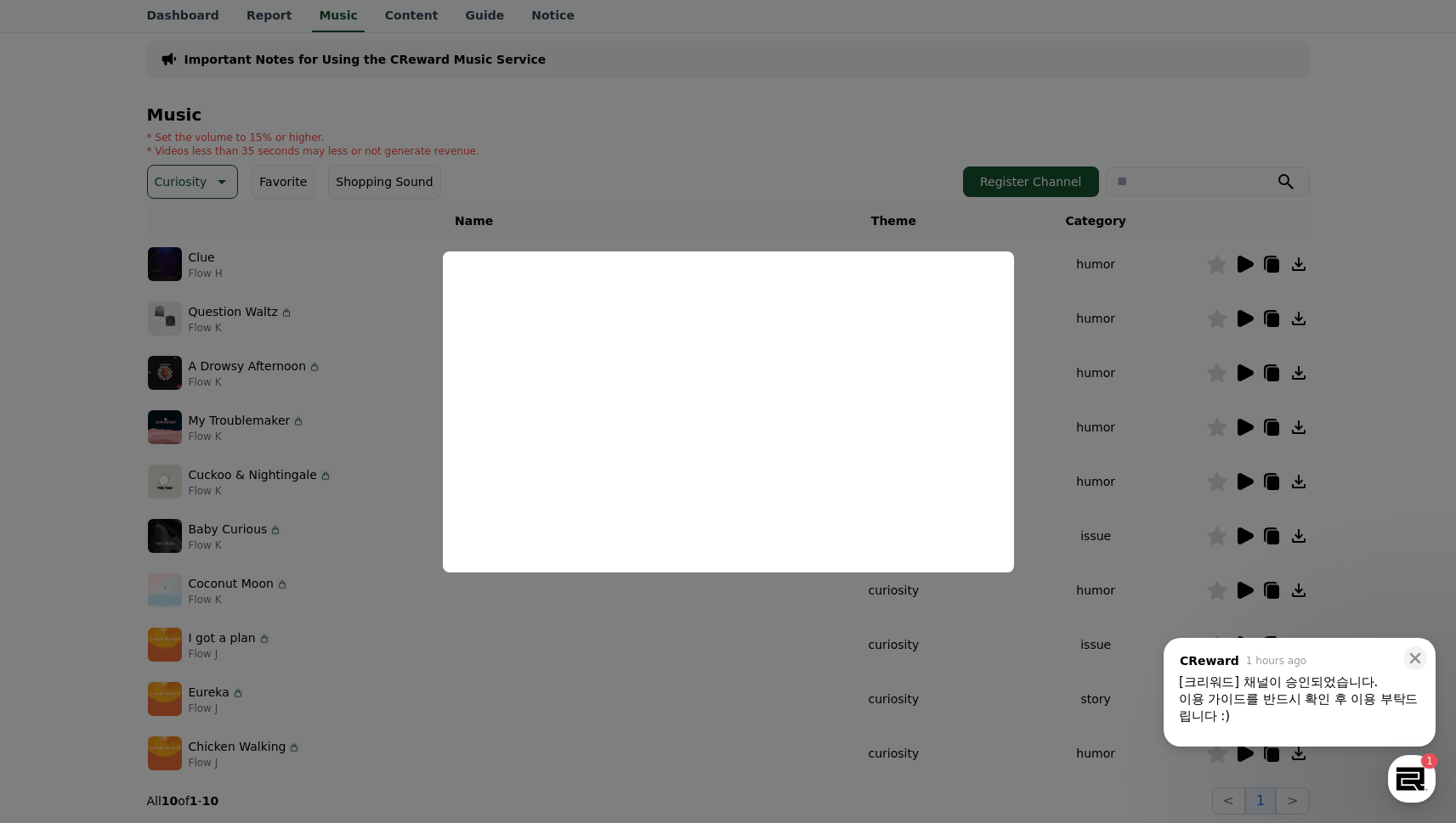
click at [1247, 425] on button "close modal" at bounding box center [728, 412] width 1456 height 823
click at [1249, 429] on icon at bounding box center [1246, 427] width 16 height 17
click at [1416, 657] on icon at bounding box center [1416, 658] width 11 height 11
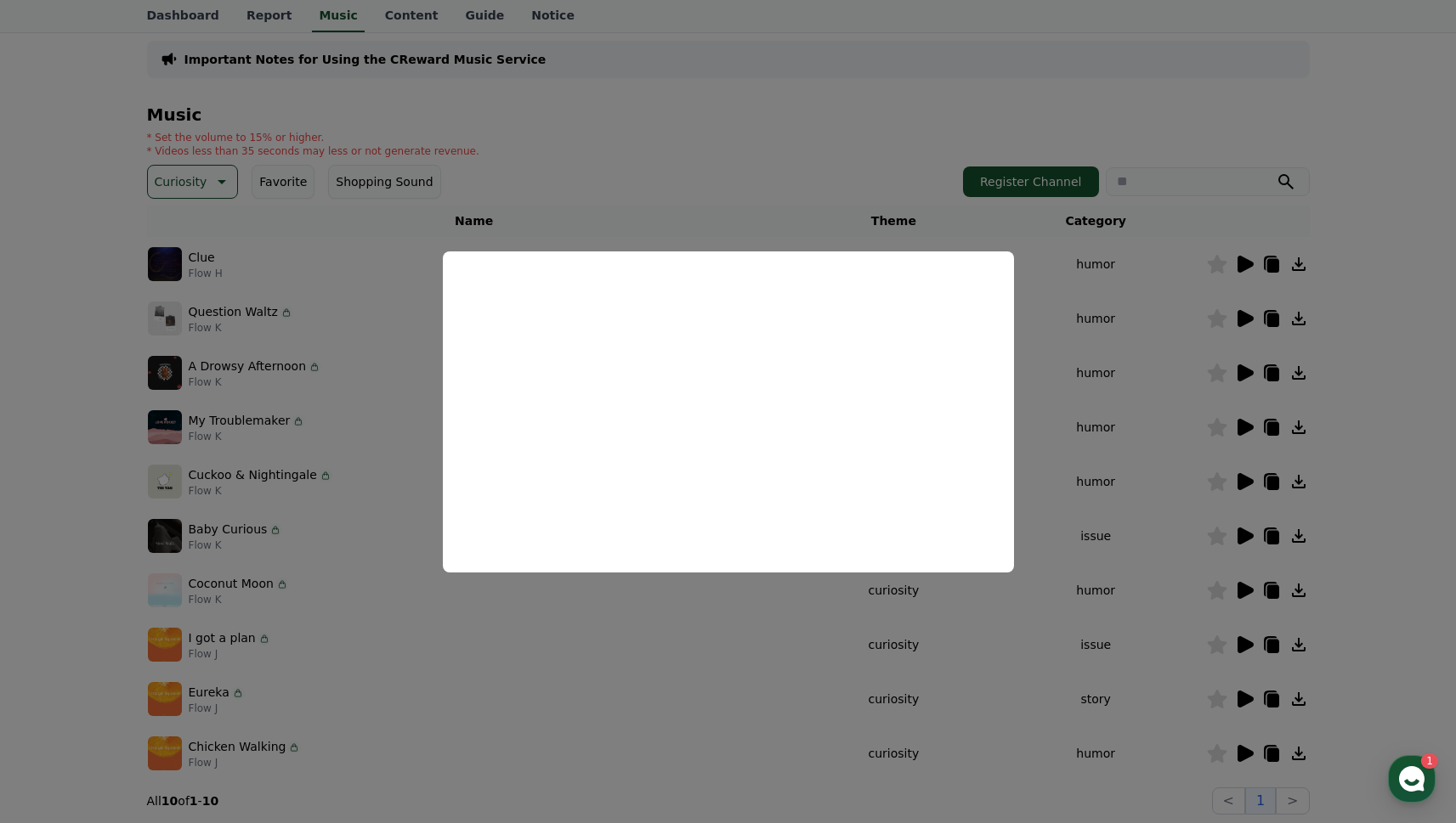
click at [1241, 486] on button "close modal" at bounding box center [728, 412] width 1456 height 823
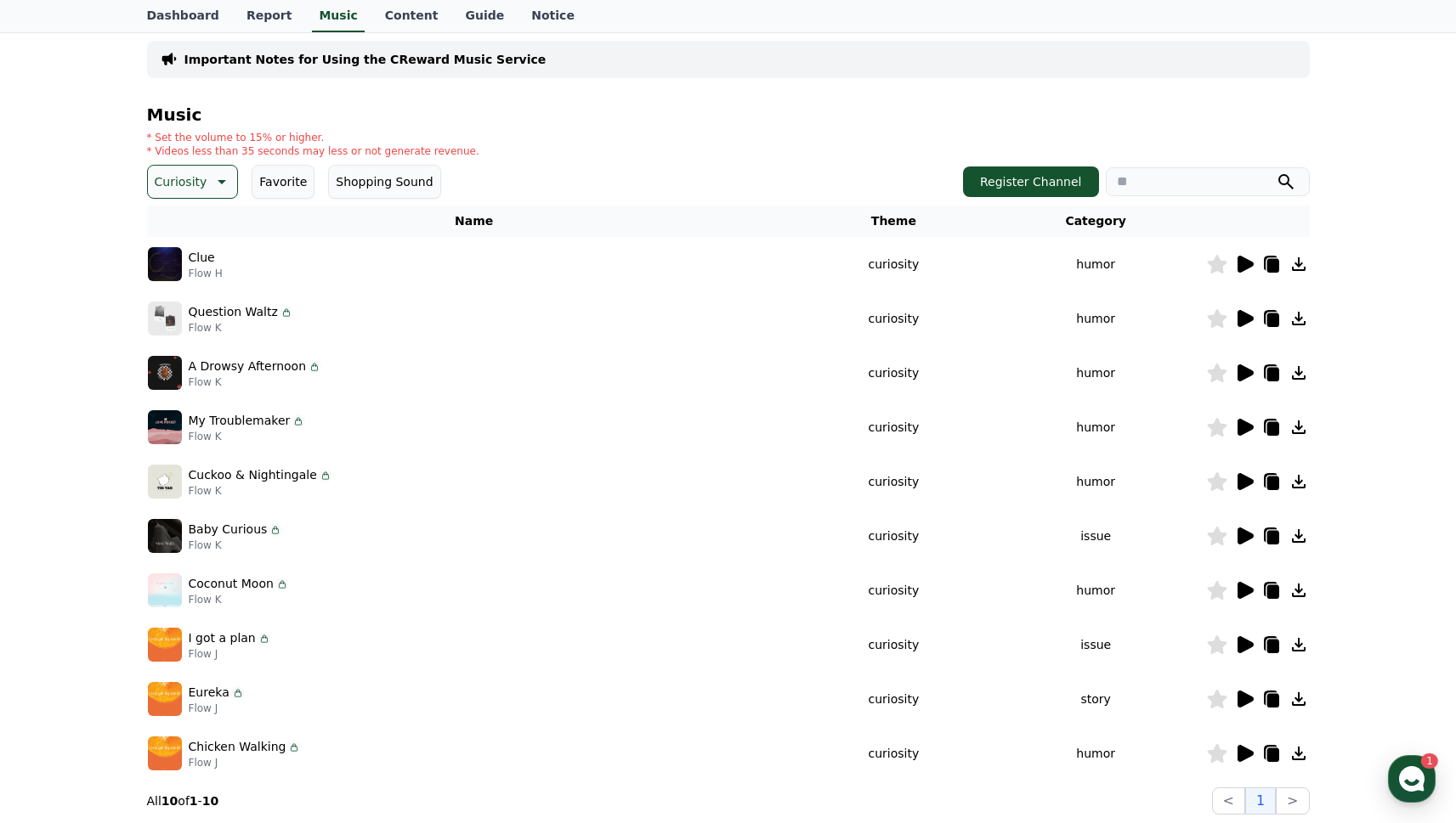
click at [1241, 484] on icon at bounding box center [1246, 482] width 16 height 17
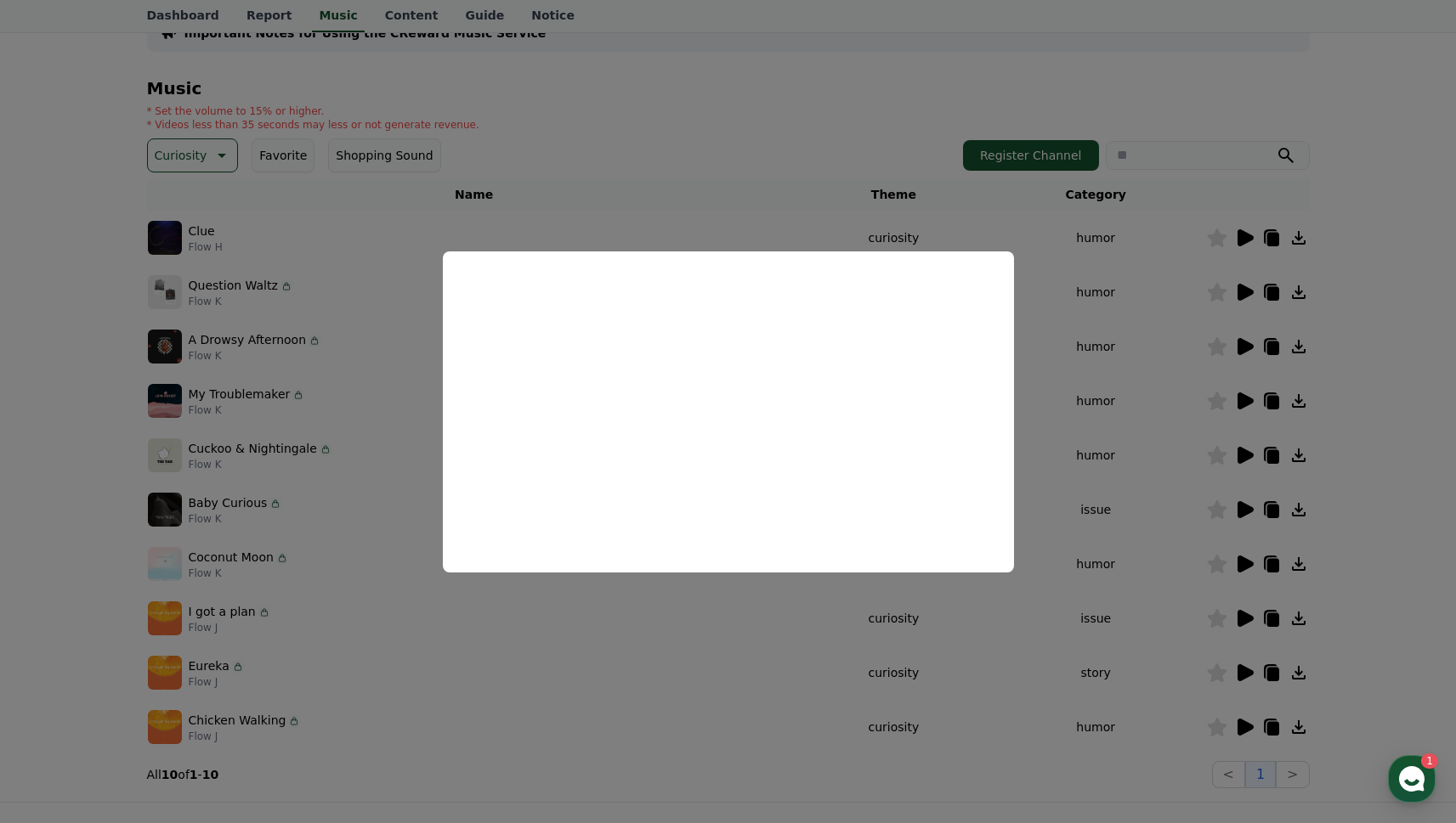
scroll to position [141, 0]
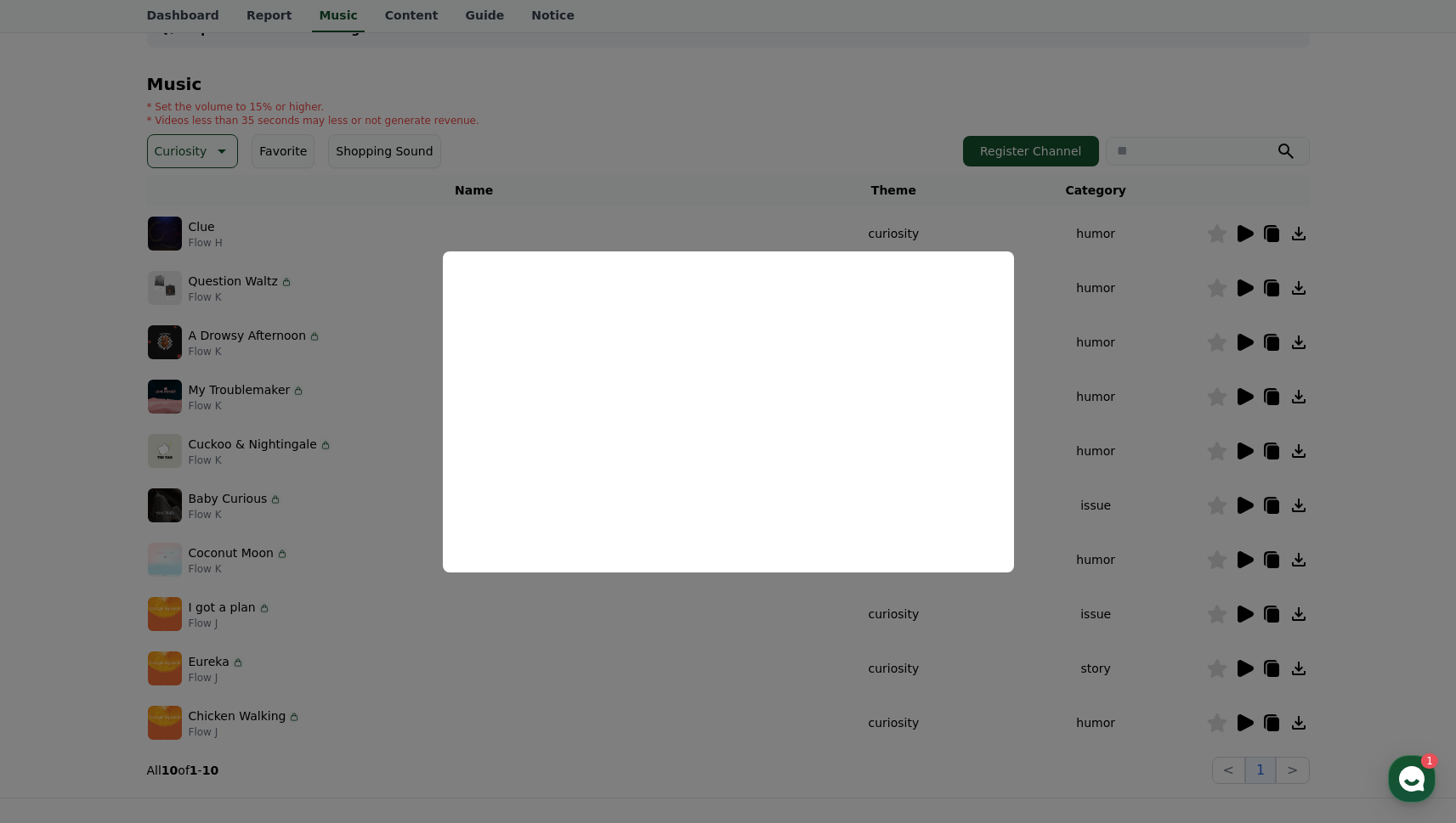
click at [1244, 504] on button "close modal" at bounding box center [728, 412] width 1456 height 823
click at [1244, 504] on icon at bounding box center [1246, 505] width 16 height 17
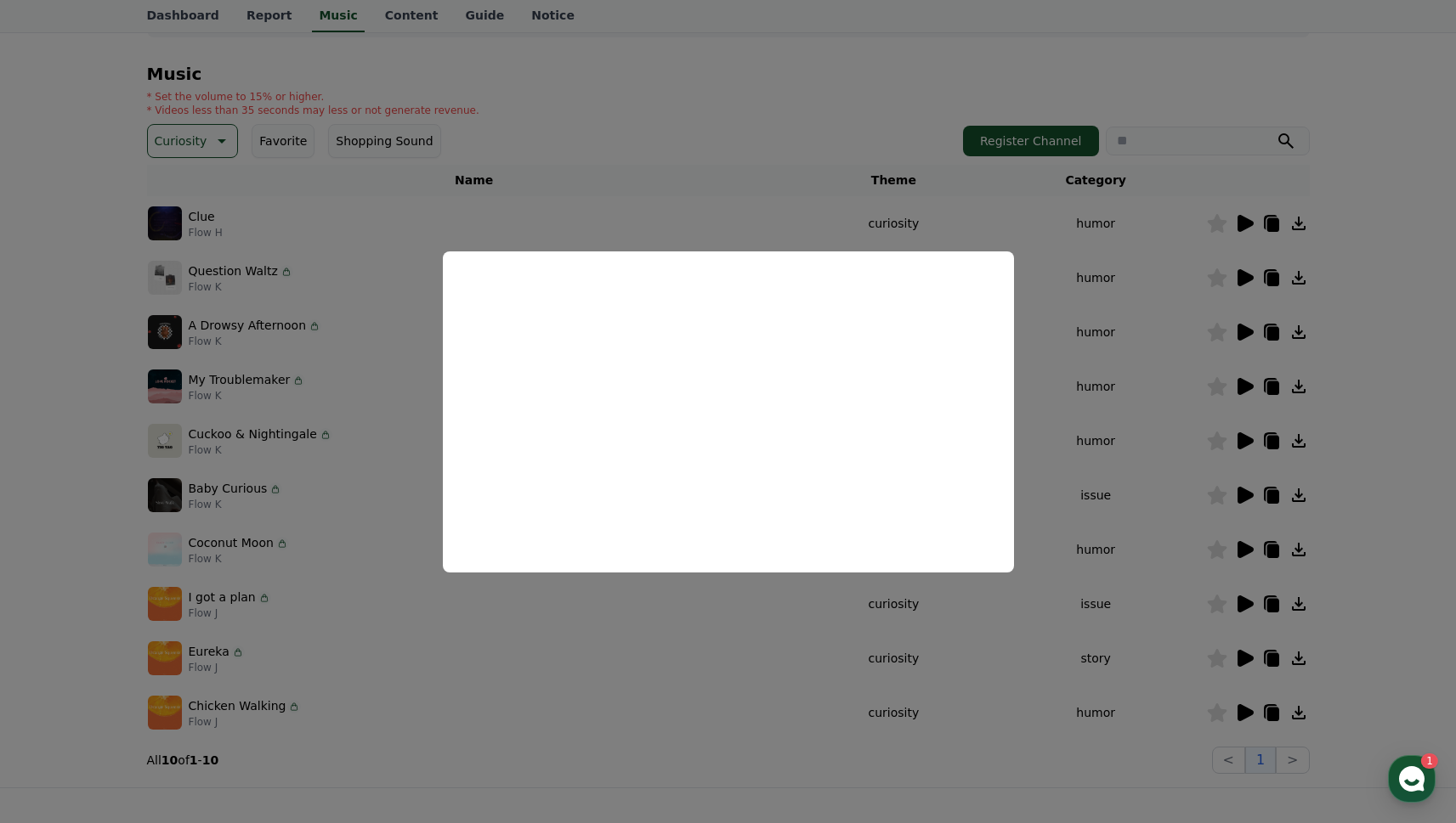
scroll to position [169, 0]
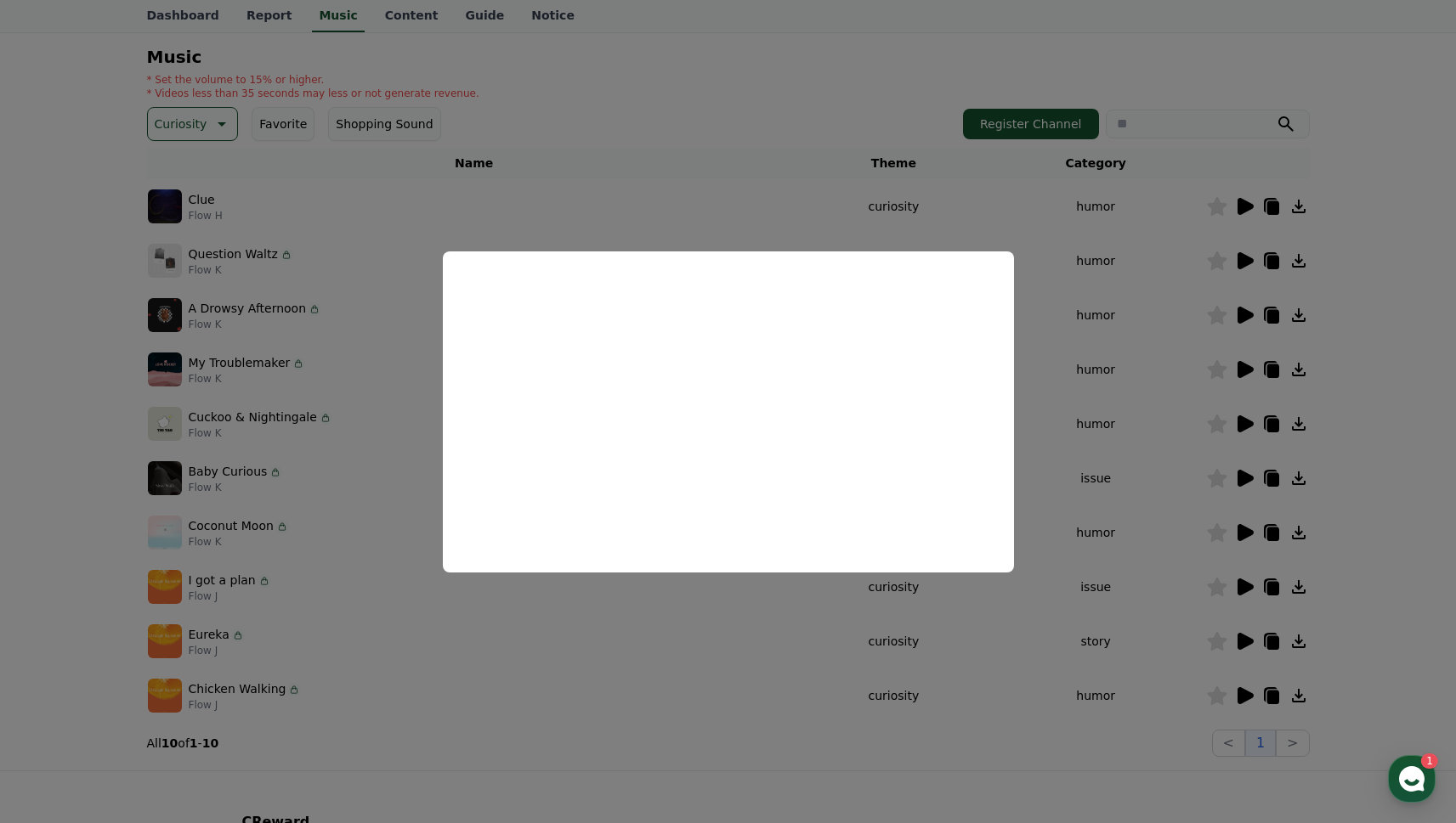
click at [1244, 529] on button "close modal" at bounding box center [728, 412] width 1456 height 823
click at [1248, 532] on icon at bounding box center [1246, 532] width 16 height 17
click at [1246, 585] on button "close modal" at bounding box center [728, 412] width 1456 height 823
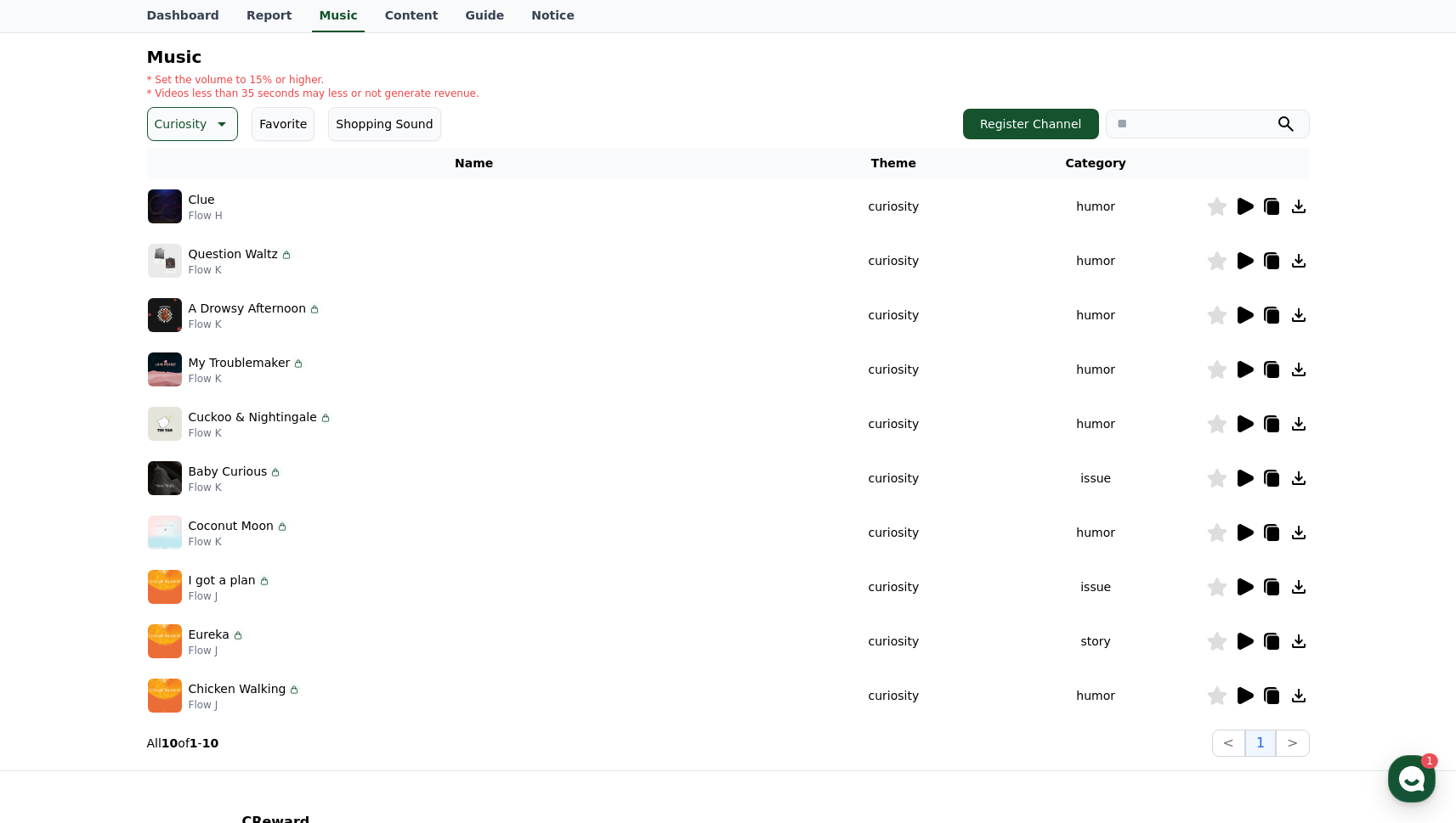
click at [1236, 584] on icon at bounding box center [1244, 587] width 21 height 21
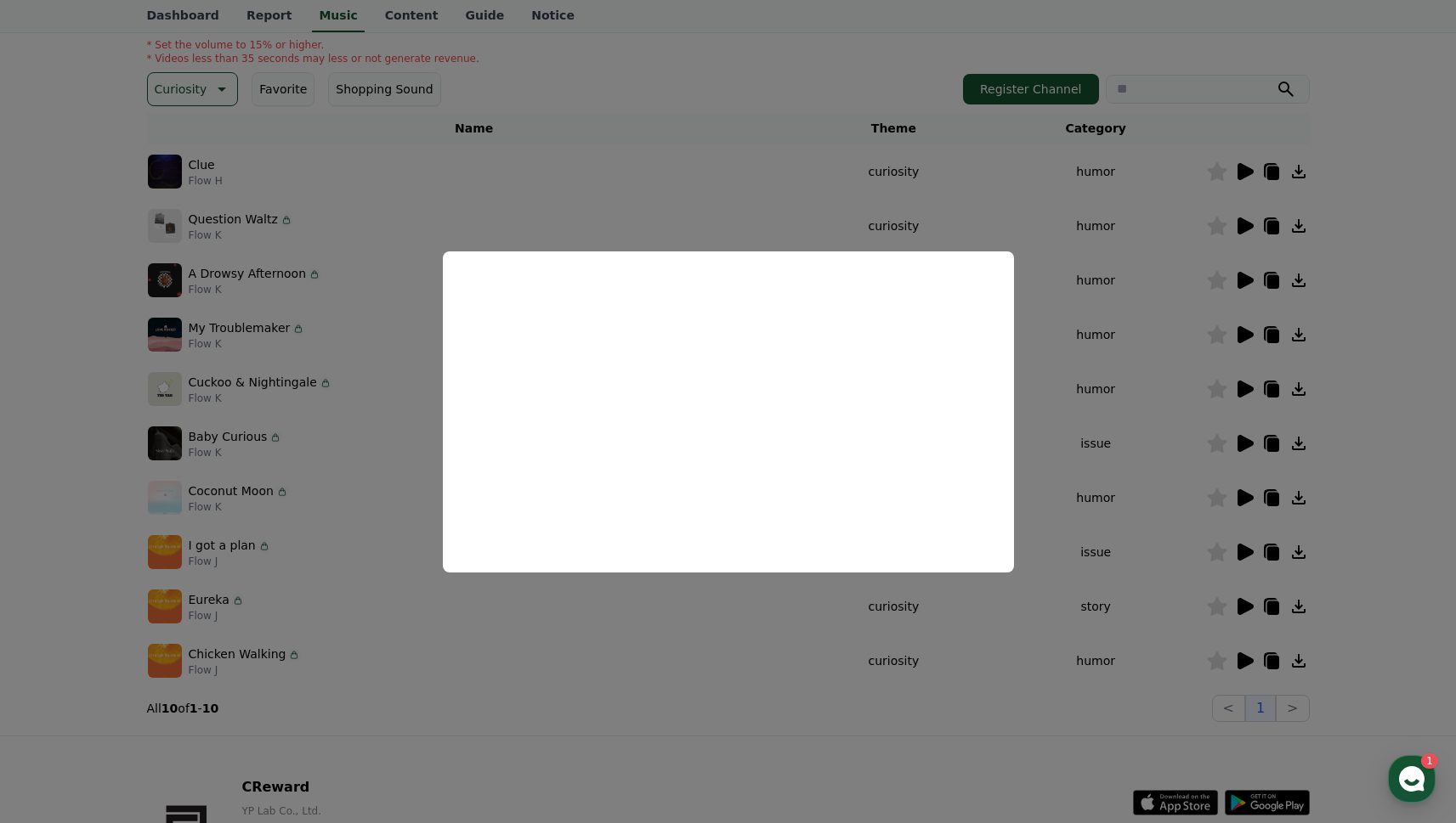
scroll to position [217, 0]
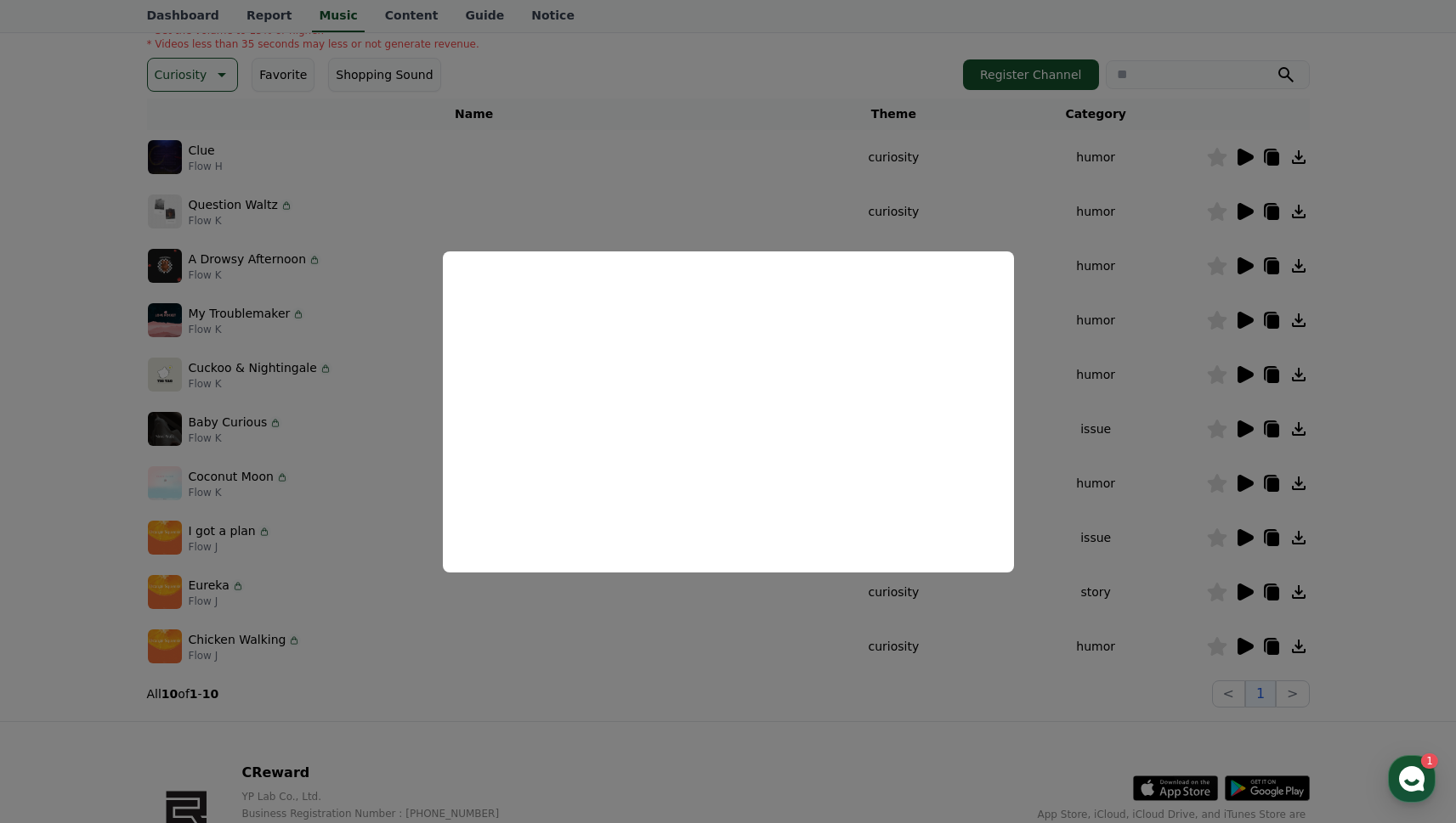
click at [1246, 590] on button "close modal" at bounding box center [728, 412] width 1456 height 823
click at [1241, 591] on icon at bounding box center [1246, 592] width 16 height 17
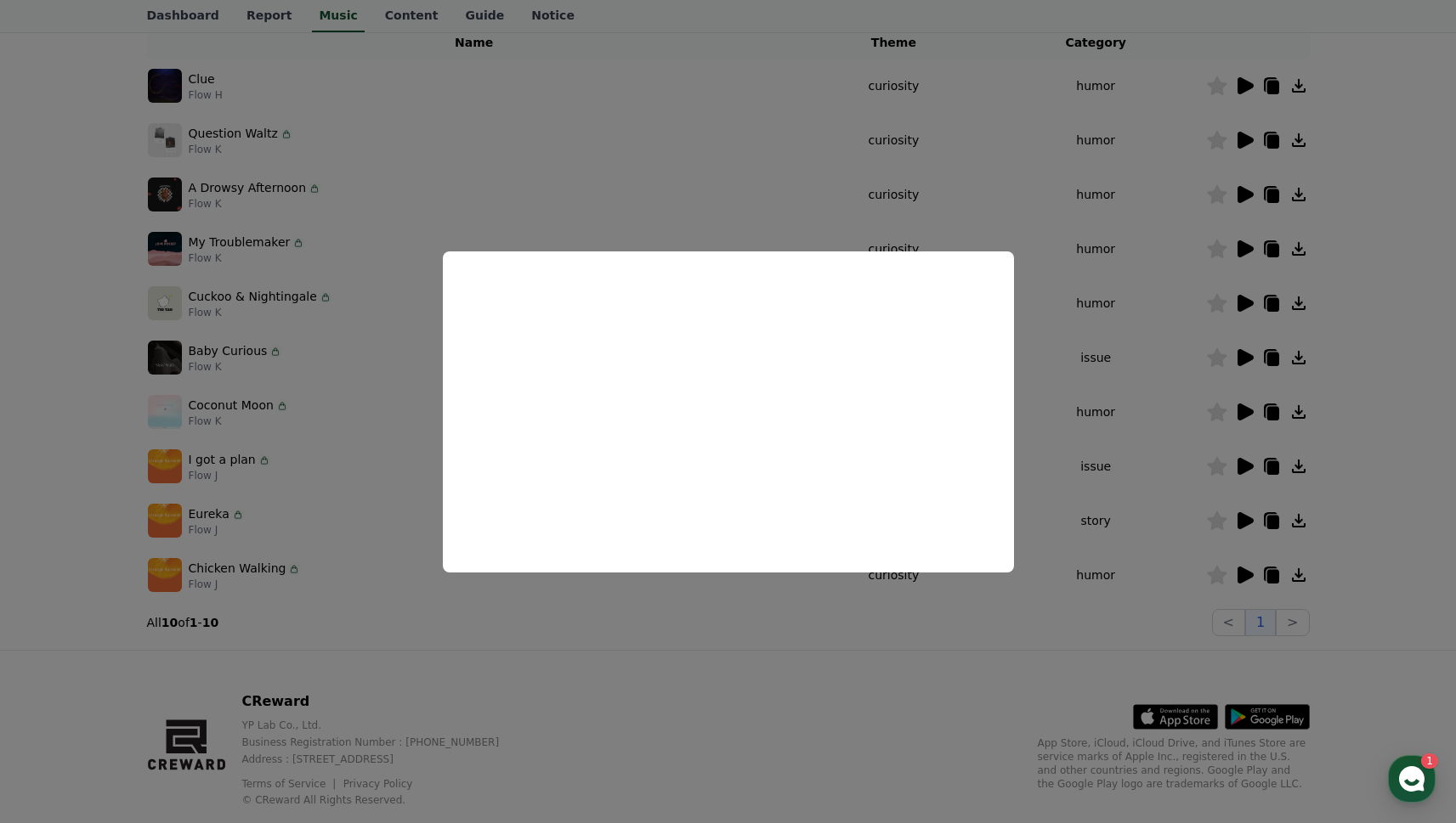
scroll to position [328, 0]
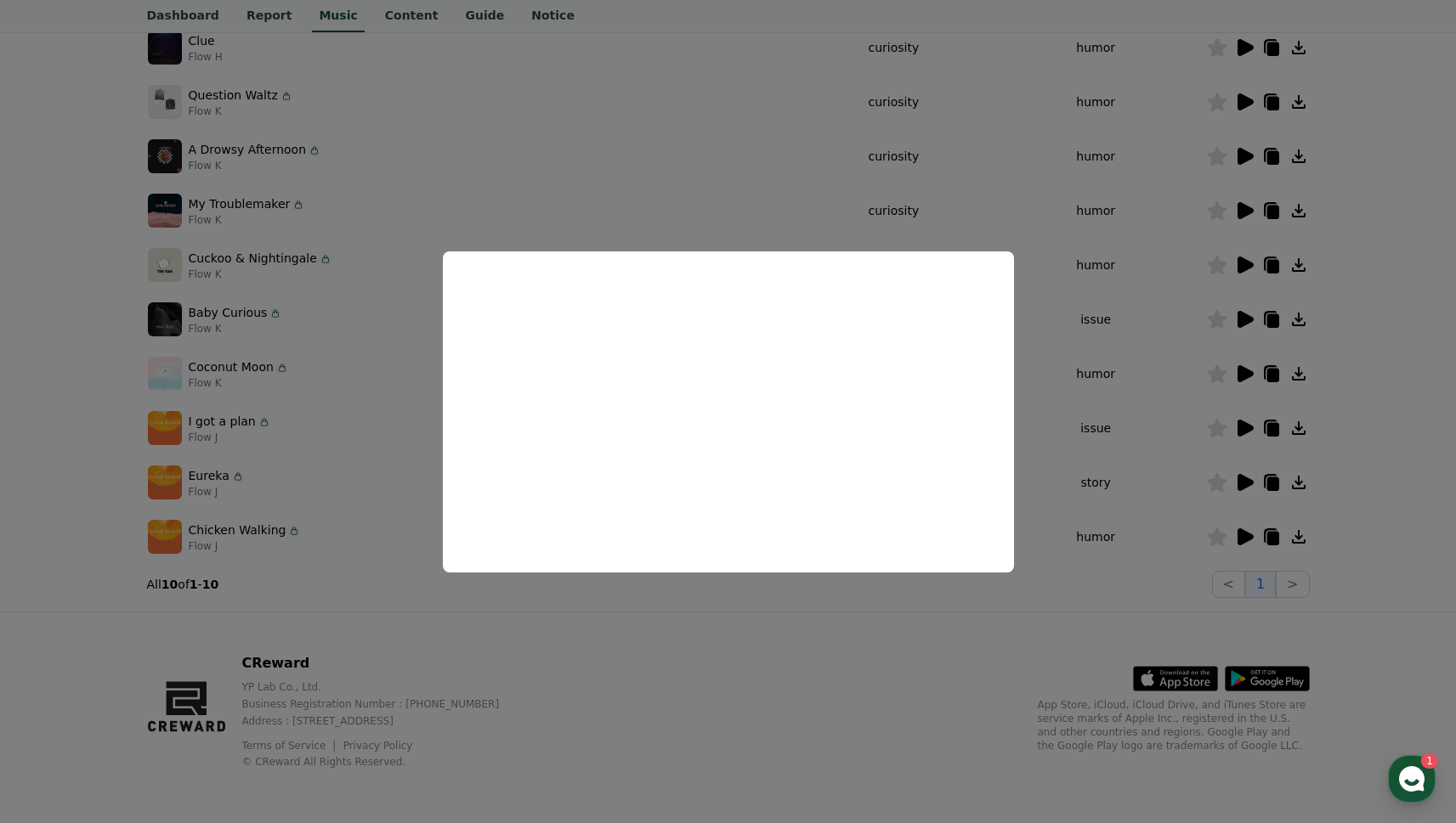
click at [1245, 537] on button "close modal" at bounding box center [728, 412] width 1456 height 823
click at [1248, 538] on icon at bounding box center [1246, 537] width 16 height 17
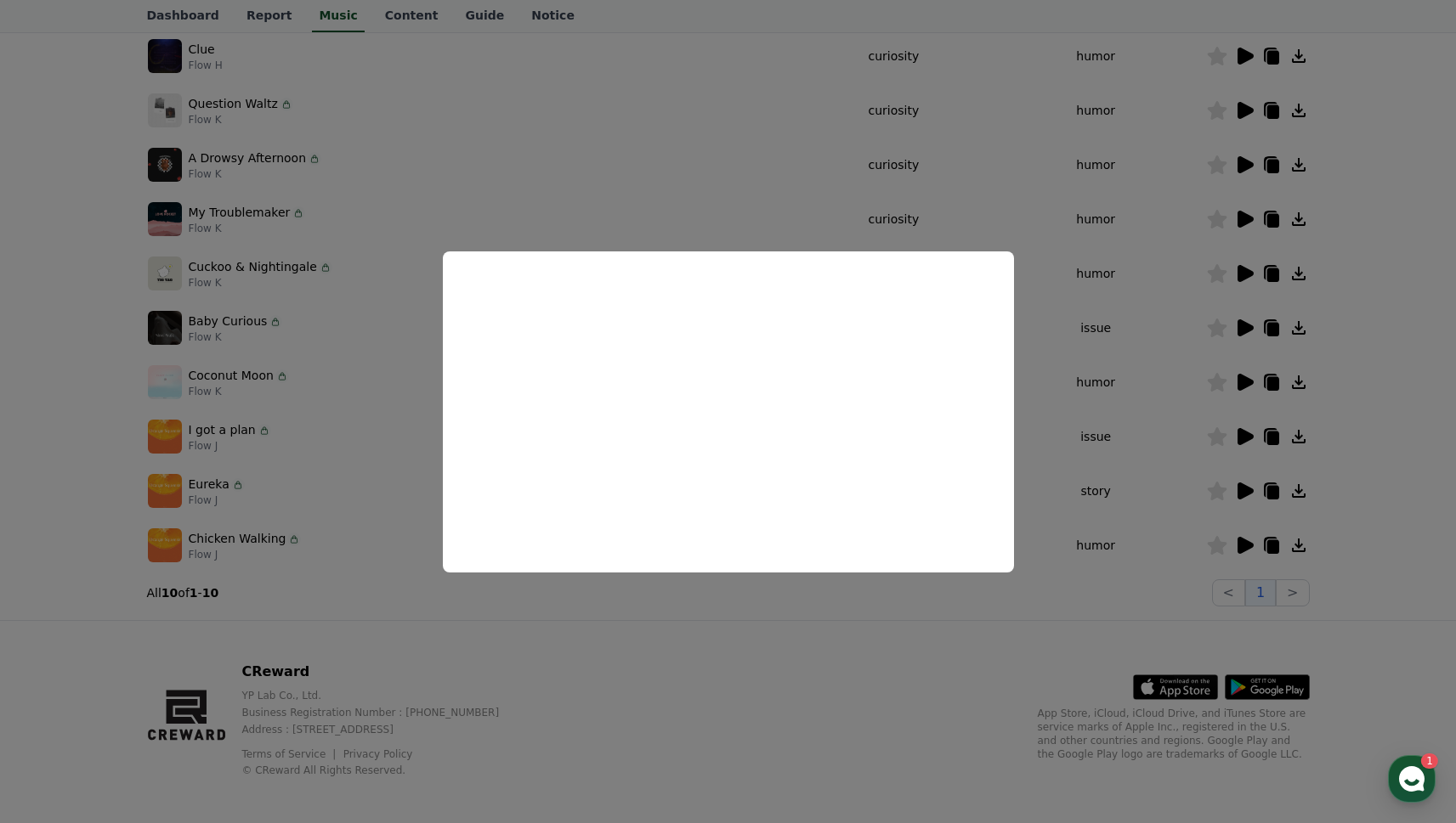
scroll to position [213, 0]
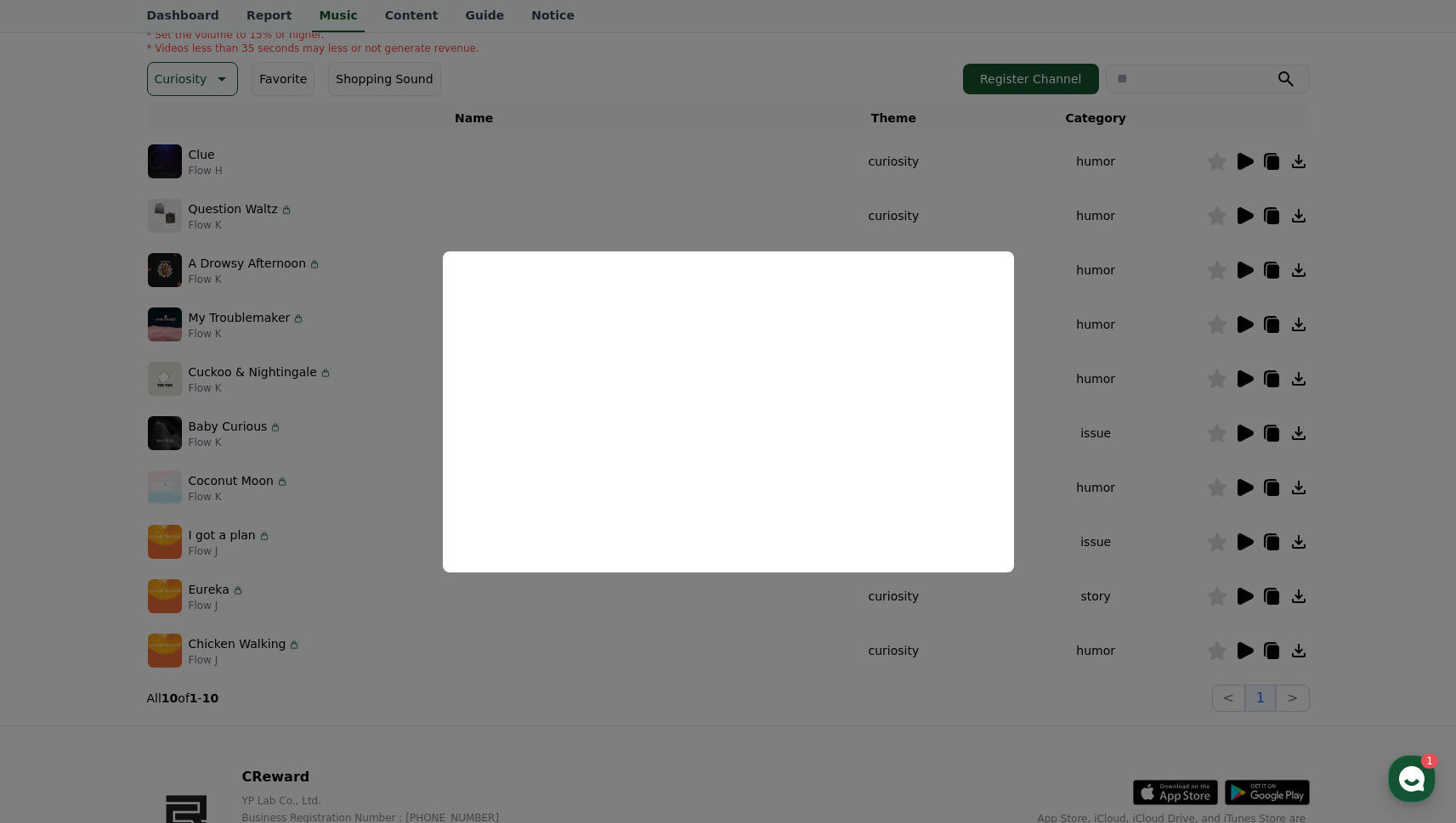
click at [1302, 645] on button "close modal" at bounding box center [728, 412] width 1456 height 823
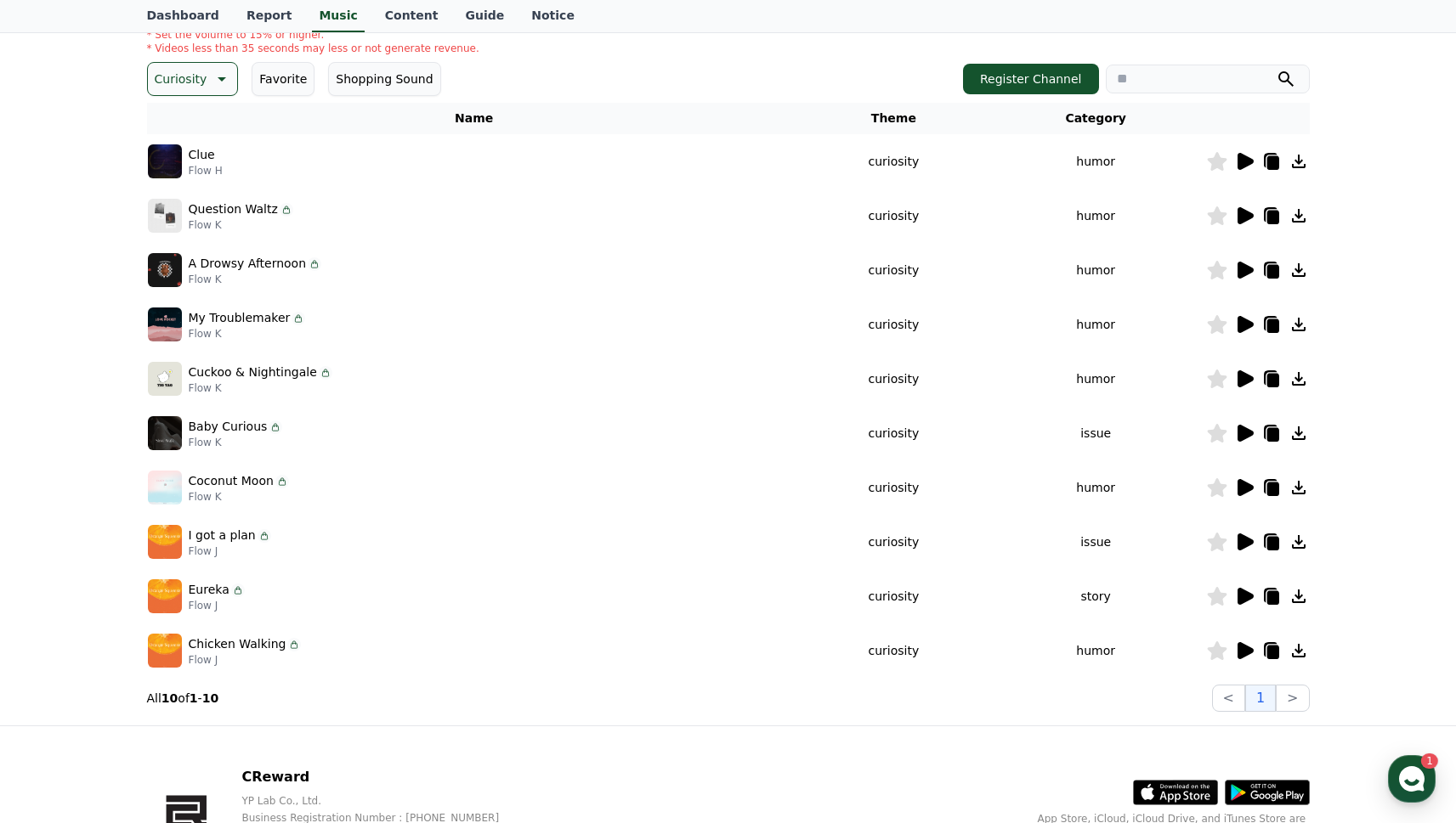
click at [1274, 648] on icon at bounding box center [1272, 652] width 12 height 14
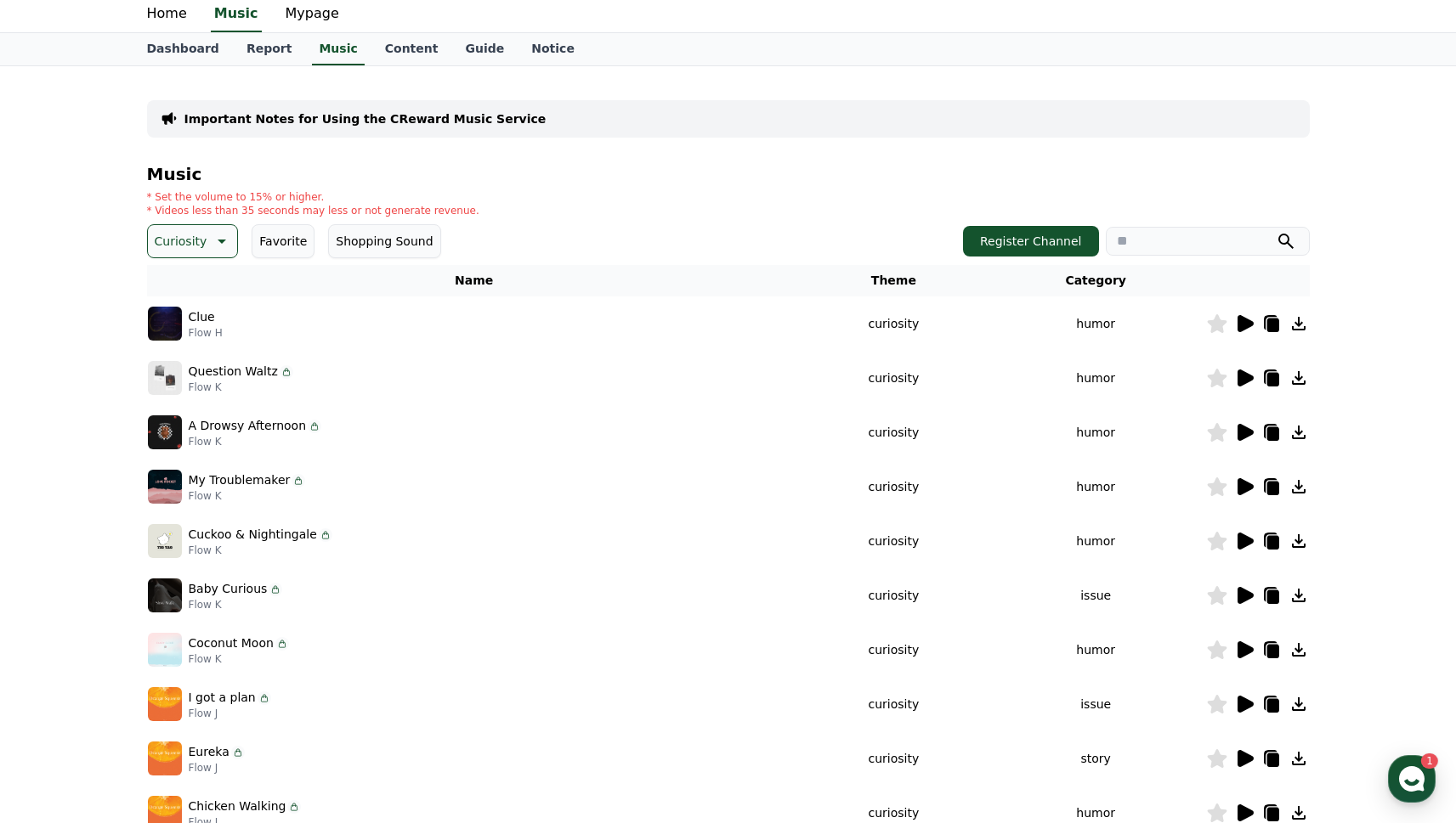
scroll to position [0, 0]
